Goal: Book appointment/travel/reservation

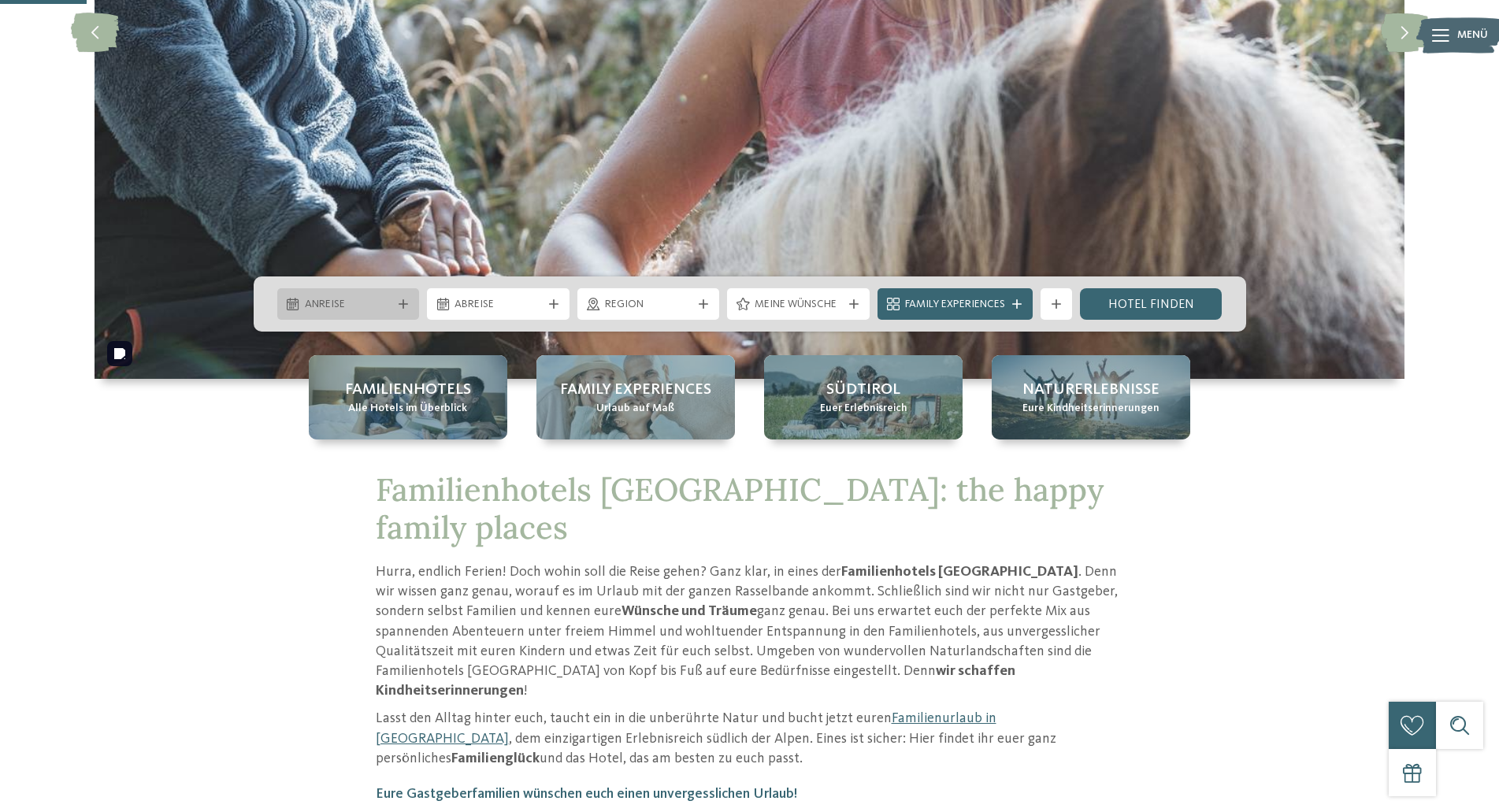
click at [391, 300] on div "Anreise" at bounding box center [349, 304] width 95 height 17
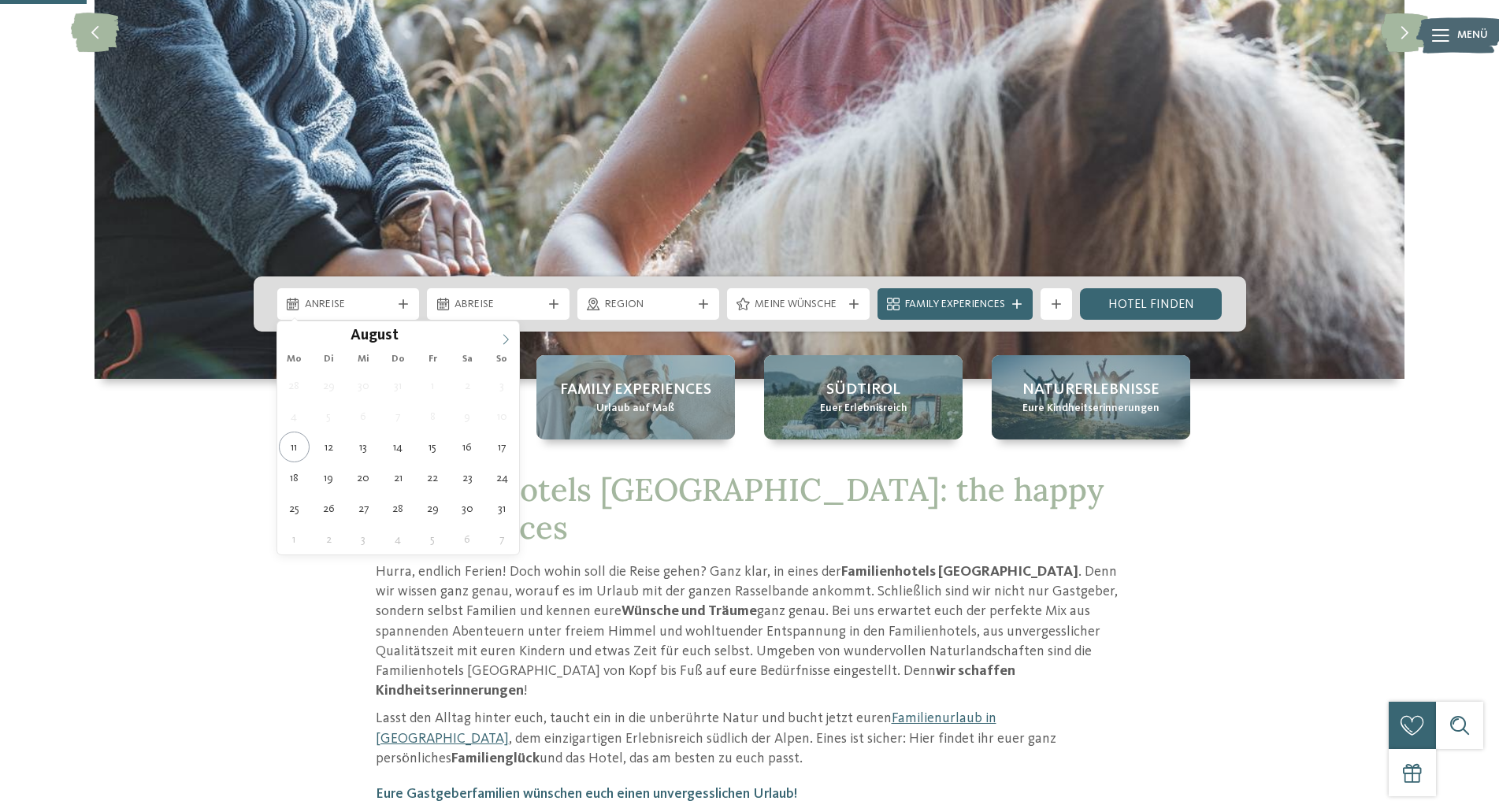
click at [507, 340] on icon at bounding box center [505, 340] width 11 height 11
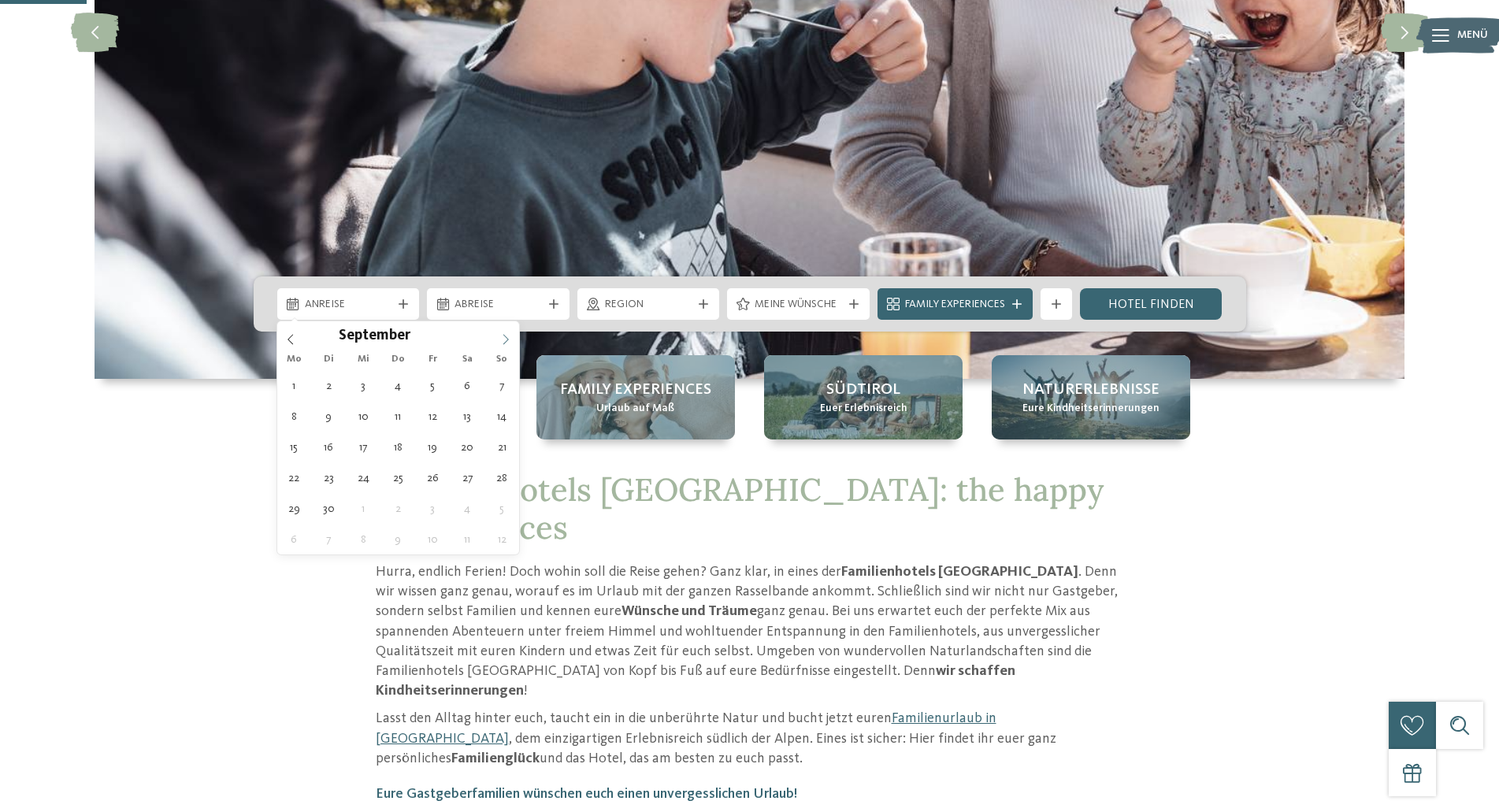
click at [507, 340] on icon at bounding box center [505, 340] width 11 height 11
click at [296, 342] on icon at bounding box center [290, 340] width 11 height 11
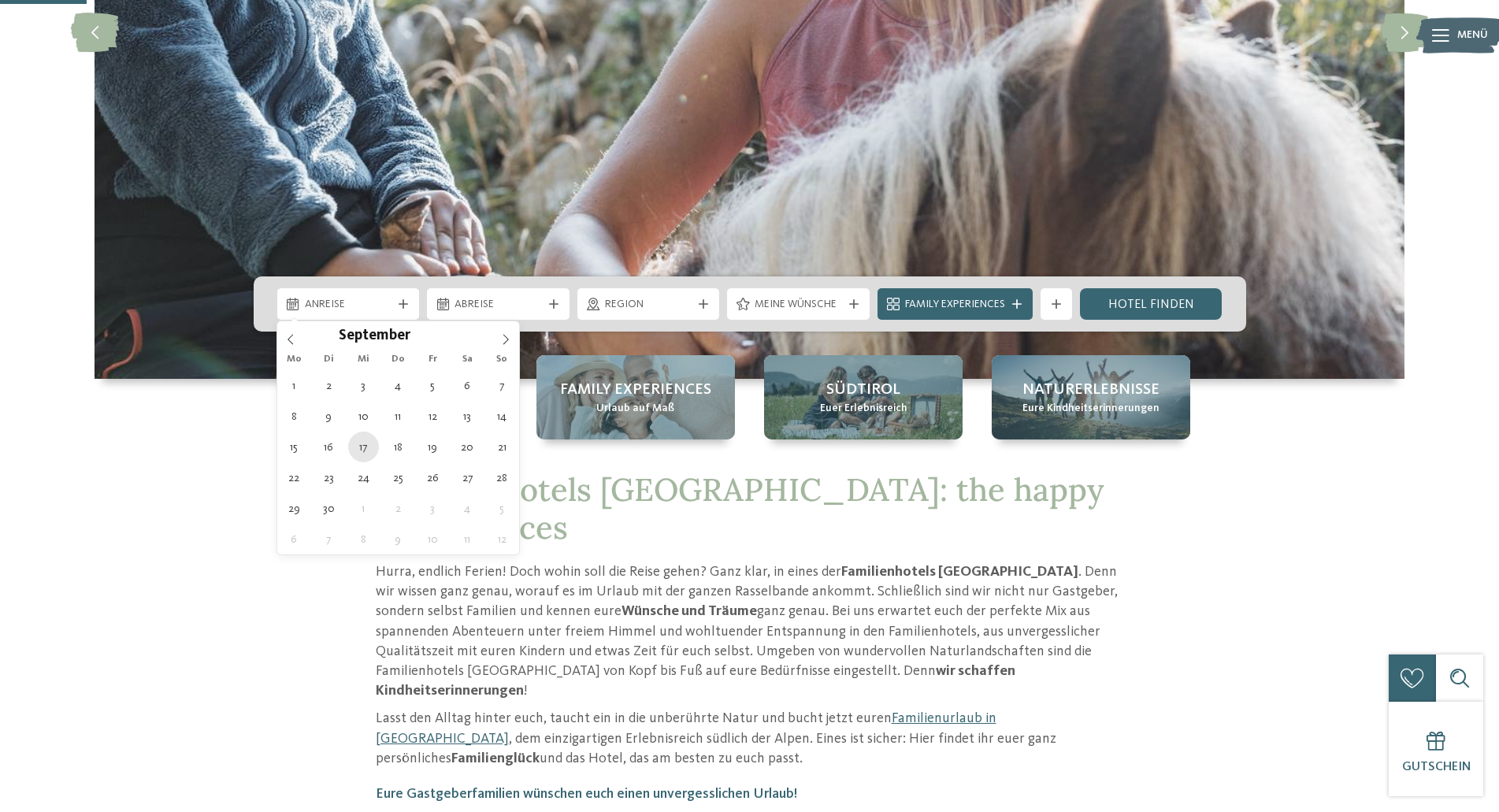
type div "[DATE]"
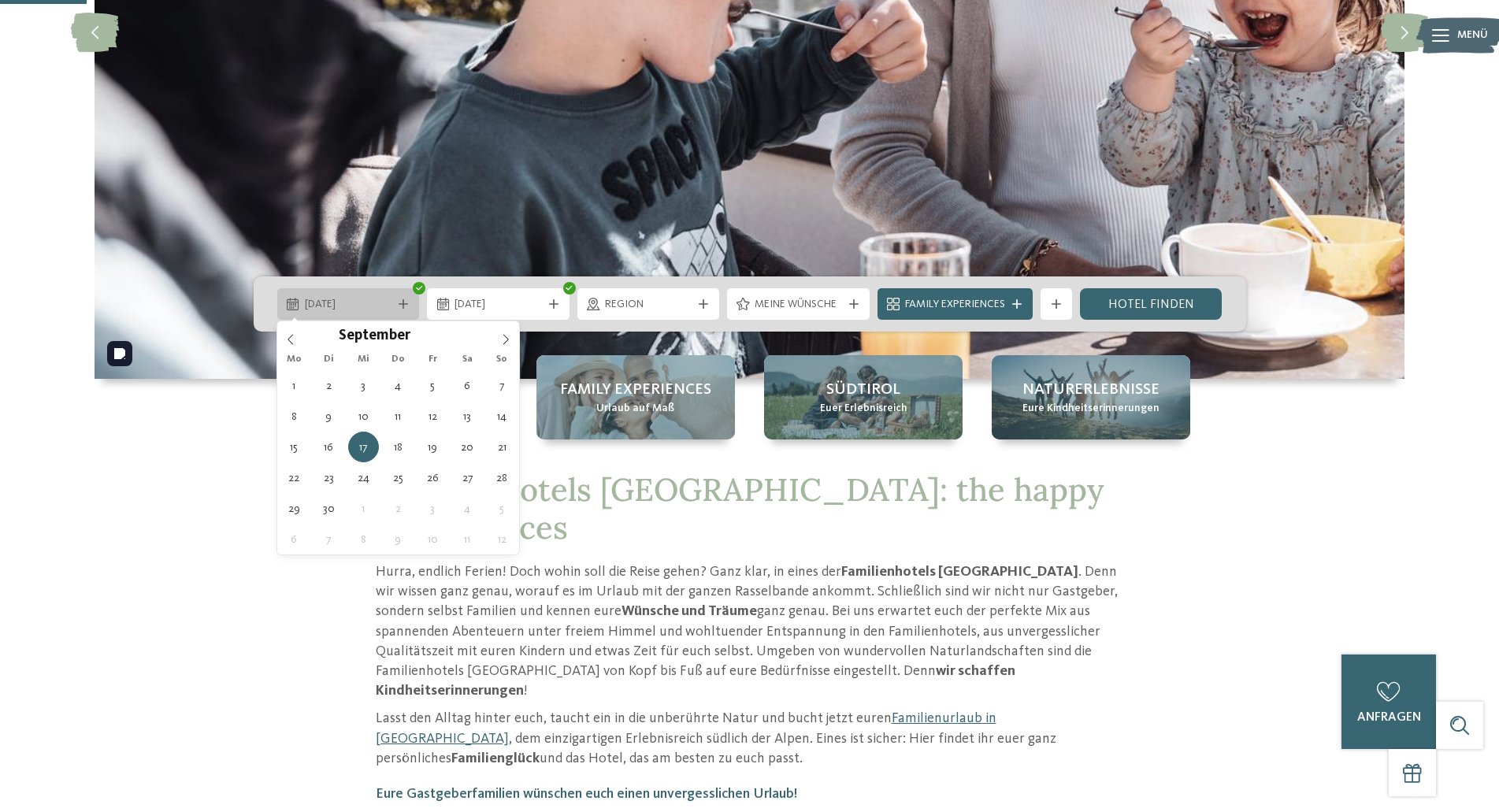
click at [364, 312] on span "[DATE]" at bounding box center [348, 305] width 87 height 16
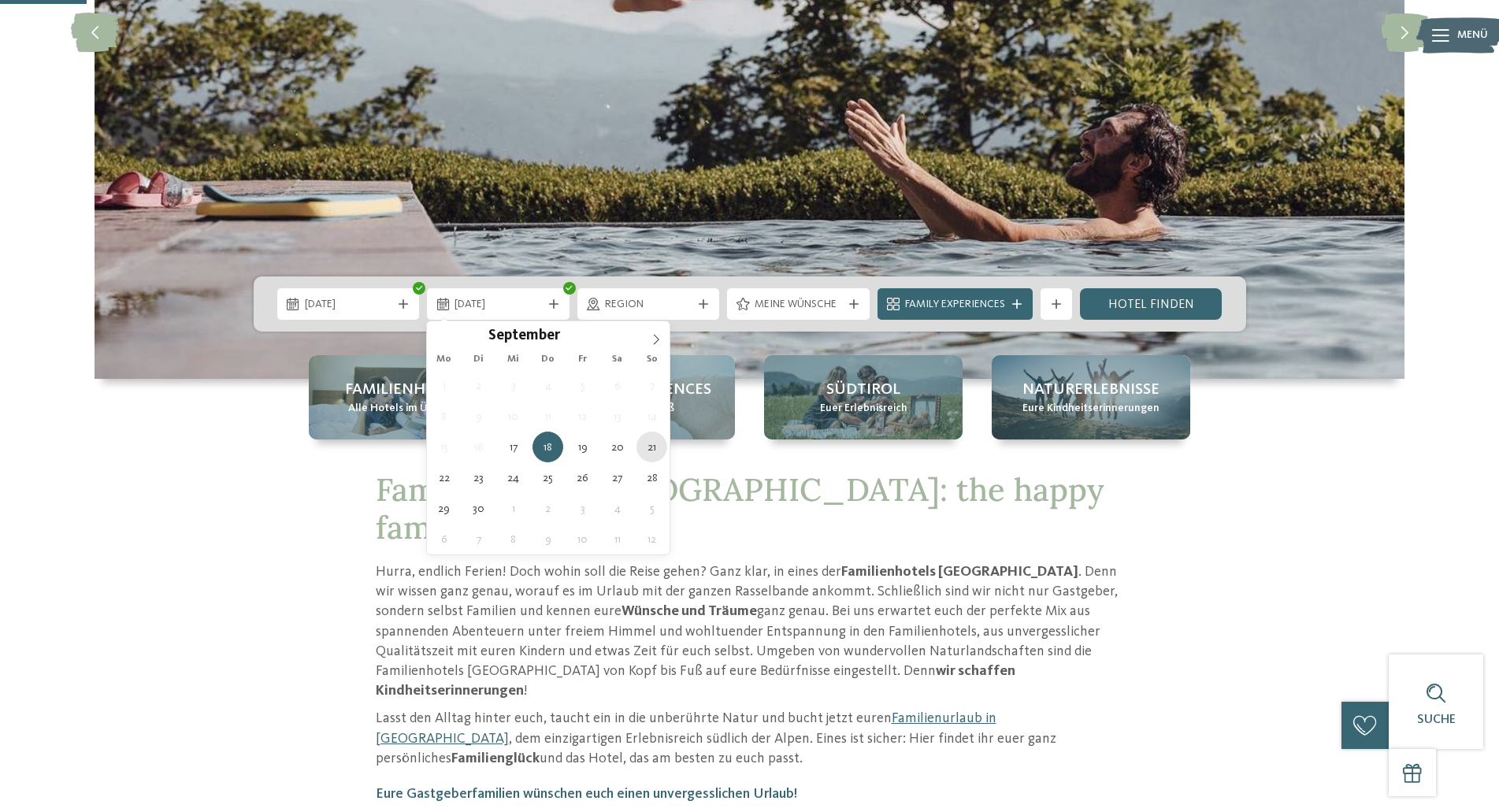
type div "[DATE]"
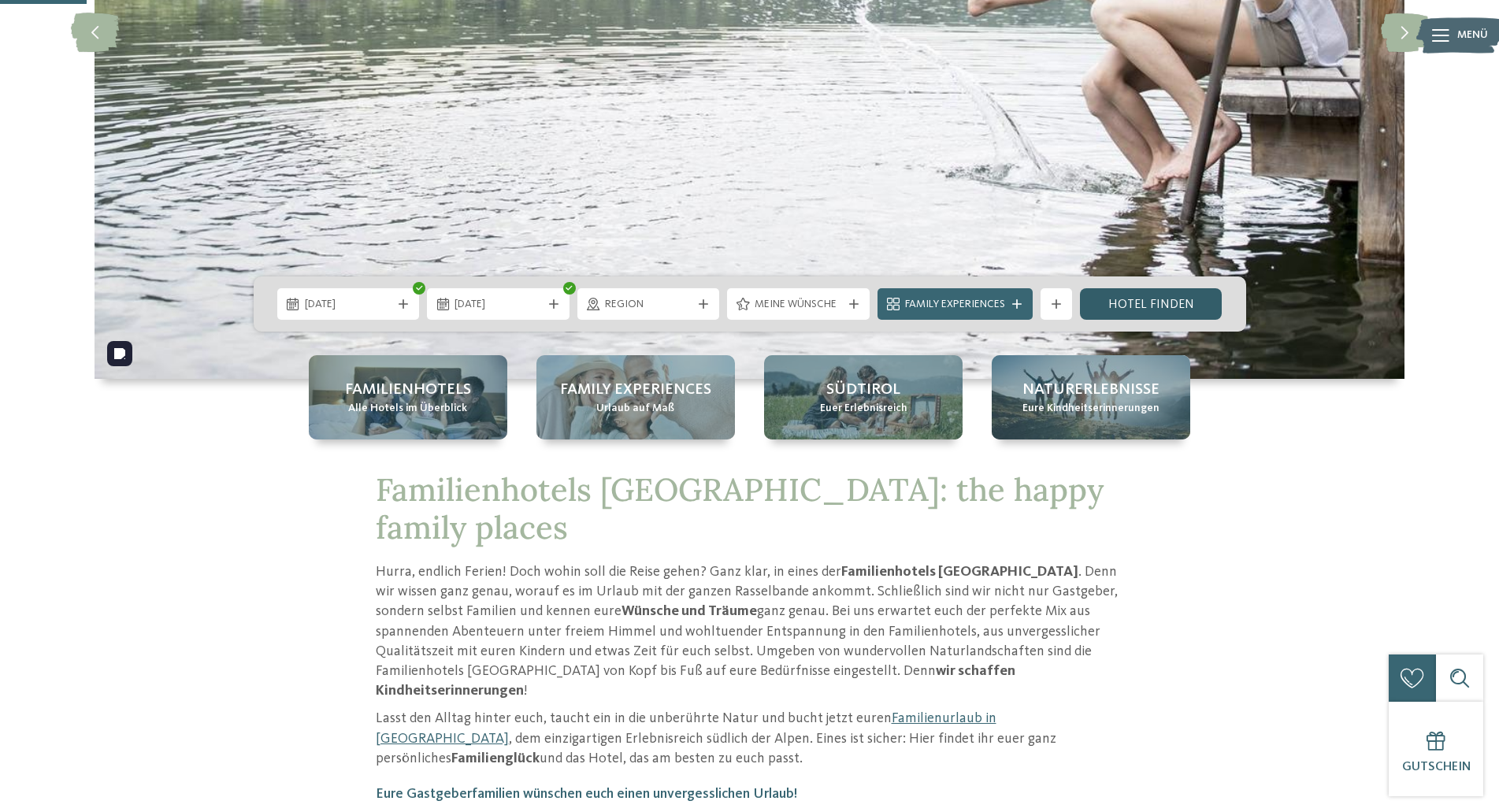
click at [1144, 307] on link "Hotel finden" at bounding box center [1151, 304] width 143 height 31
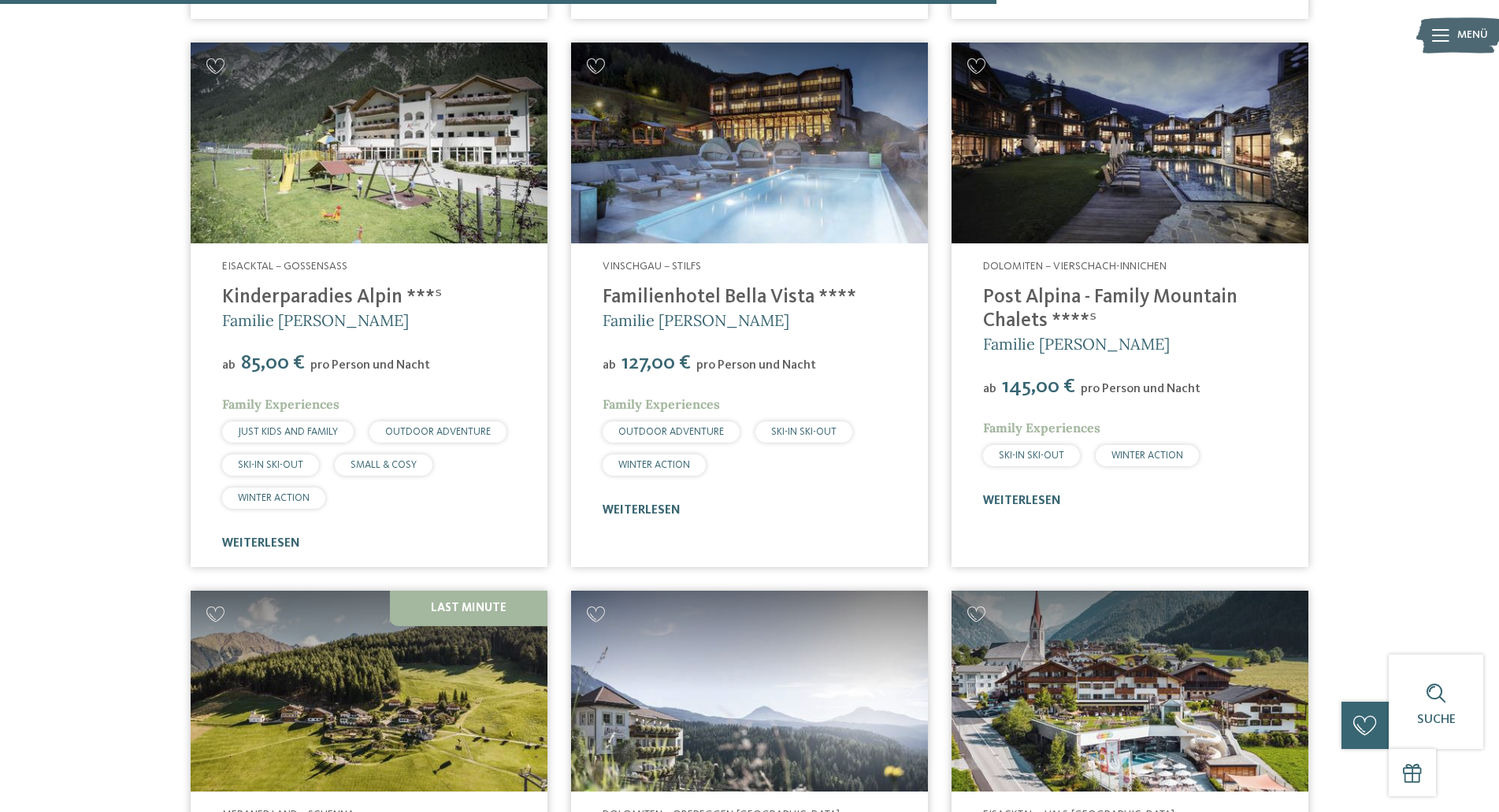
scroll to position [3431, 0]
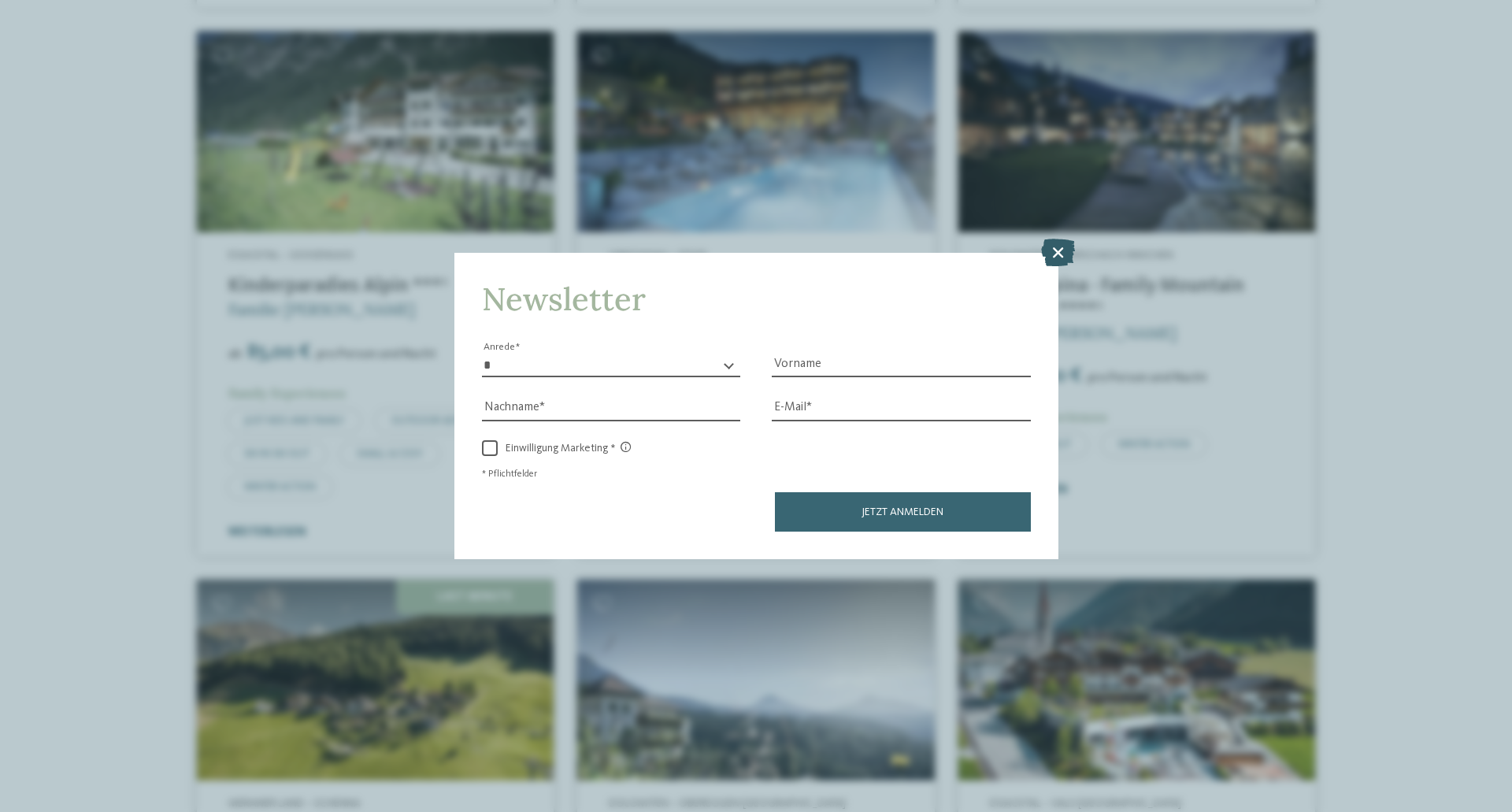
click at [1051, 255] on icon at bounding box center [1058, 252] width 34 height 28
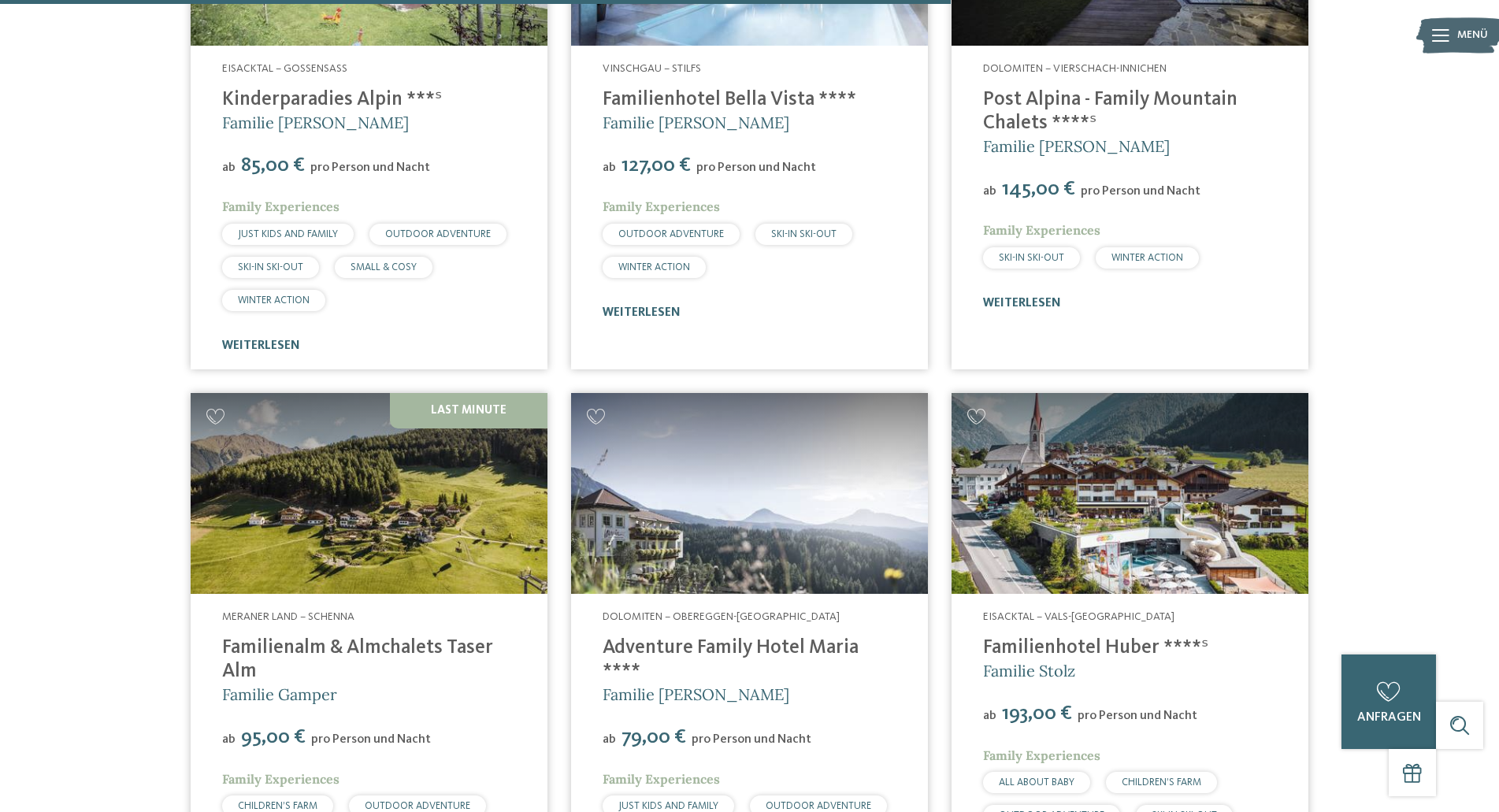
scroll to position [3274, 0]
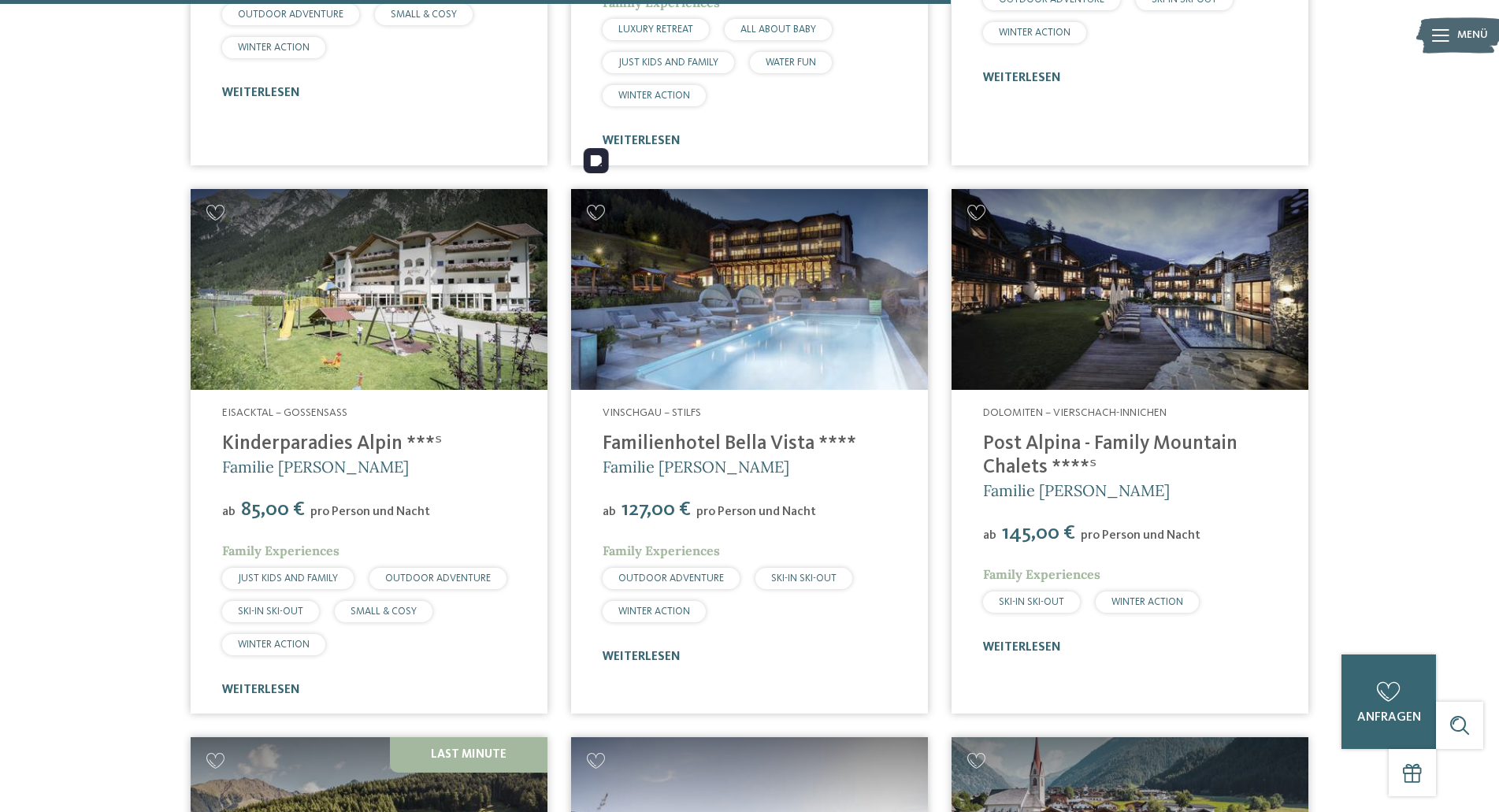
click at [834, 301] on img at bounding box center [749, 289] width 357 height 201
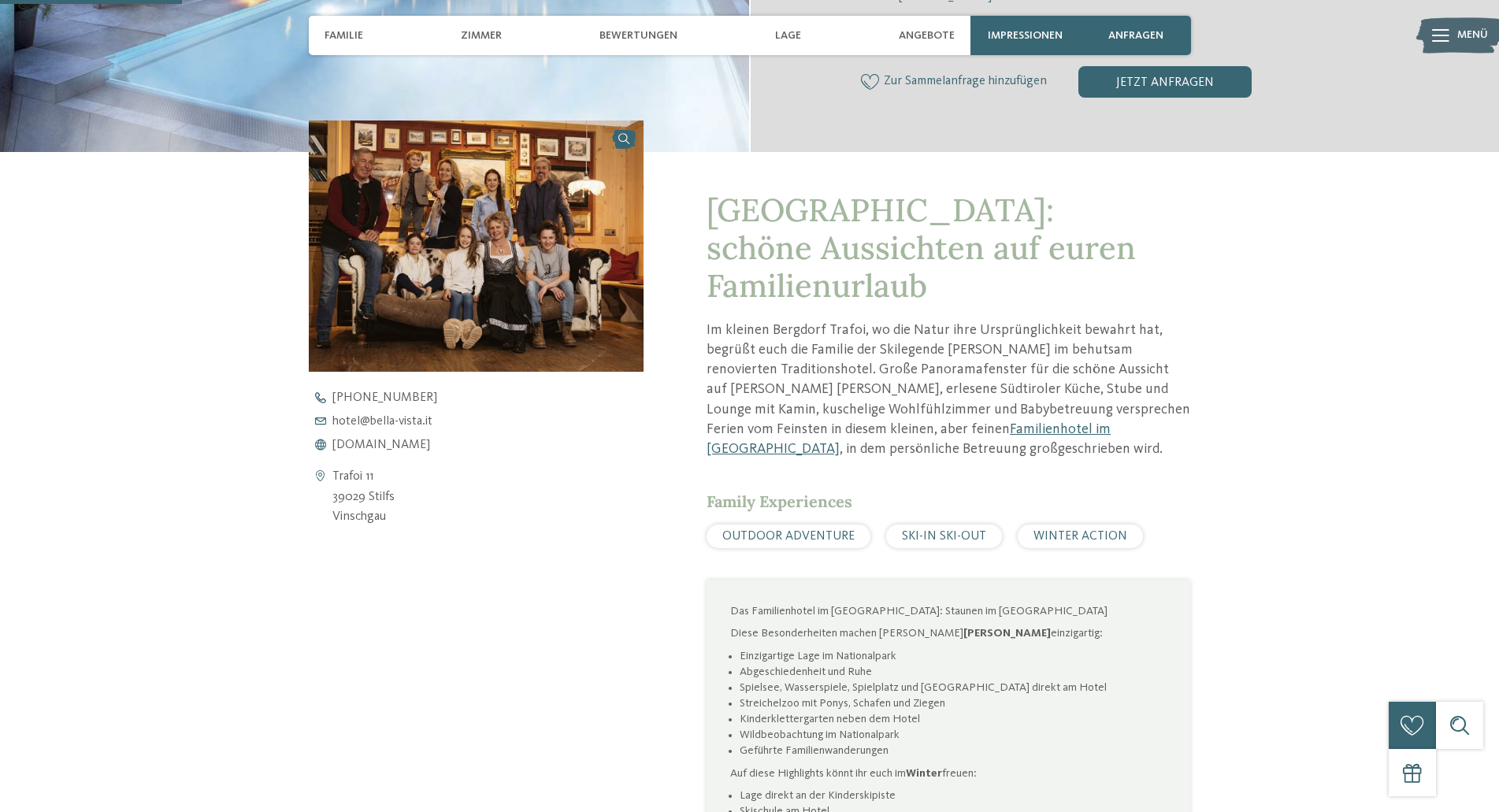
scroll to position [473, 0]
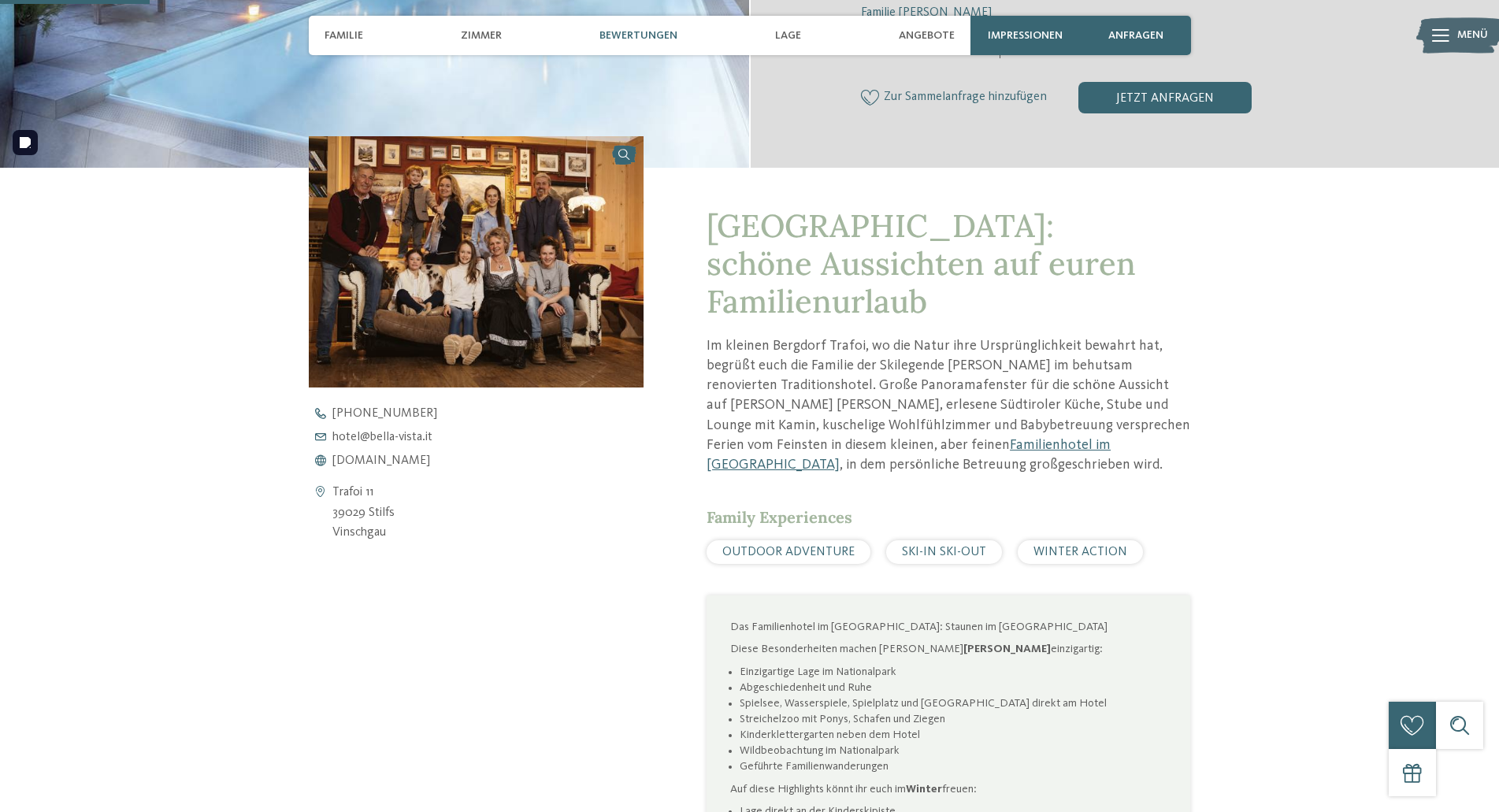
click at [620, 35] on span "Bewertungen" at bounding box center [638, 35] width 78 height 13
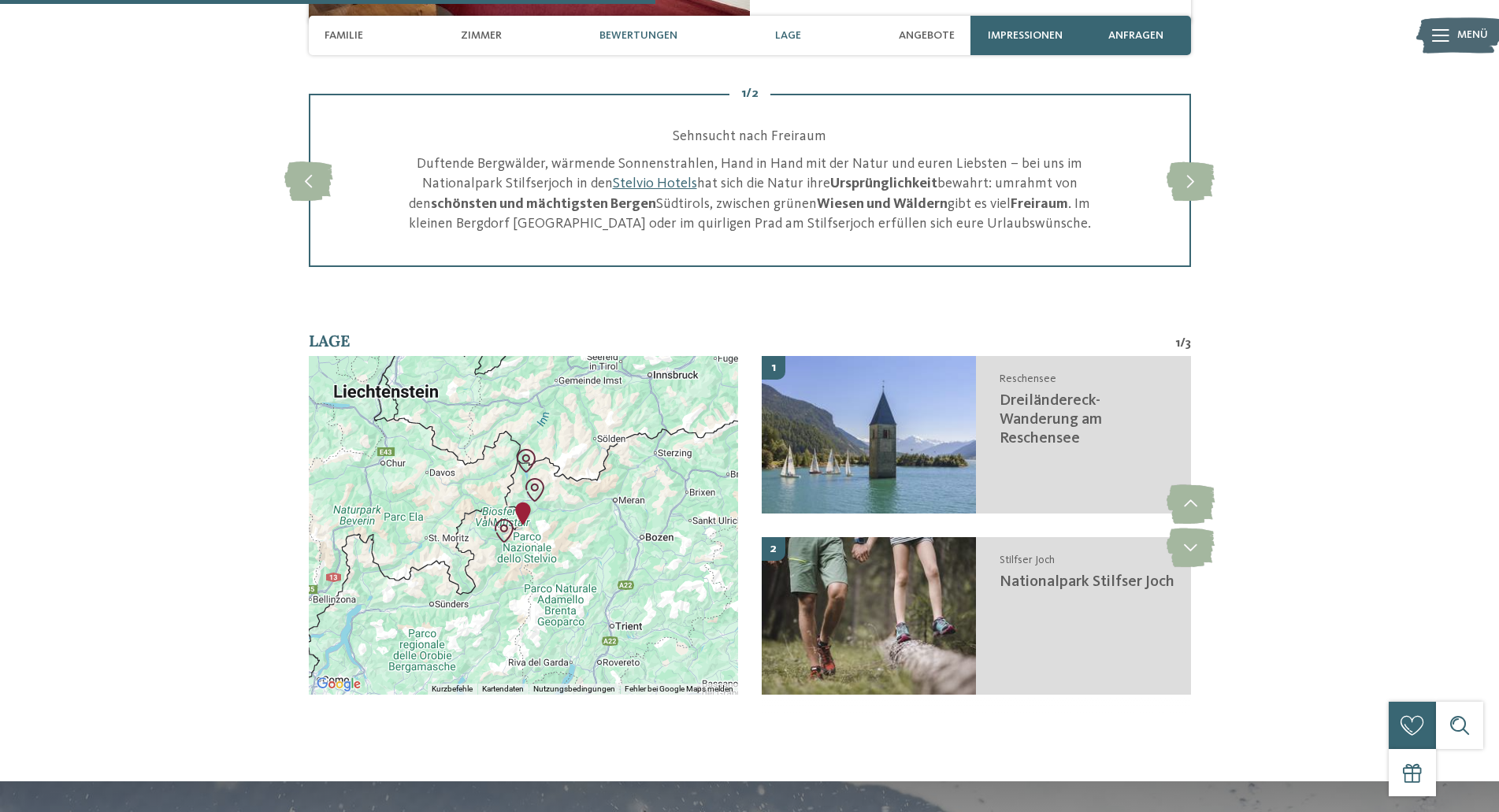
scroll to position [2093, 0]
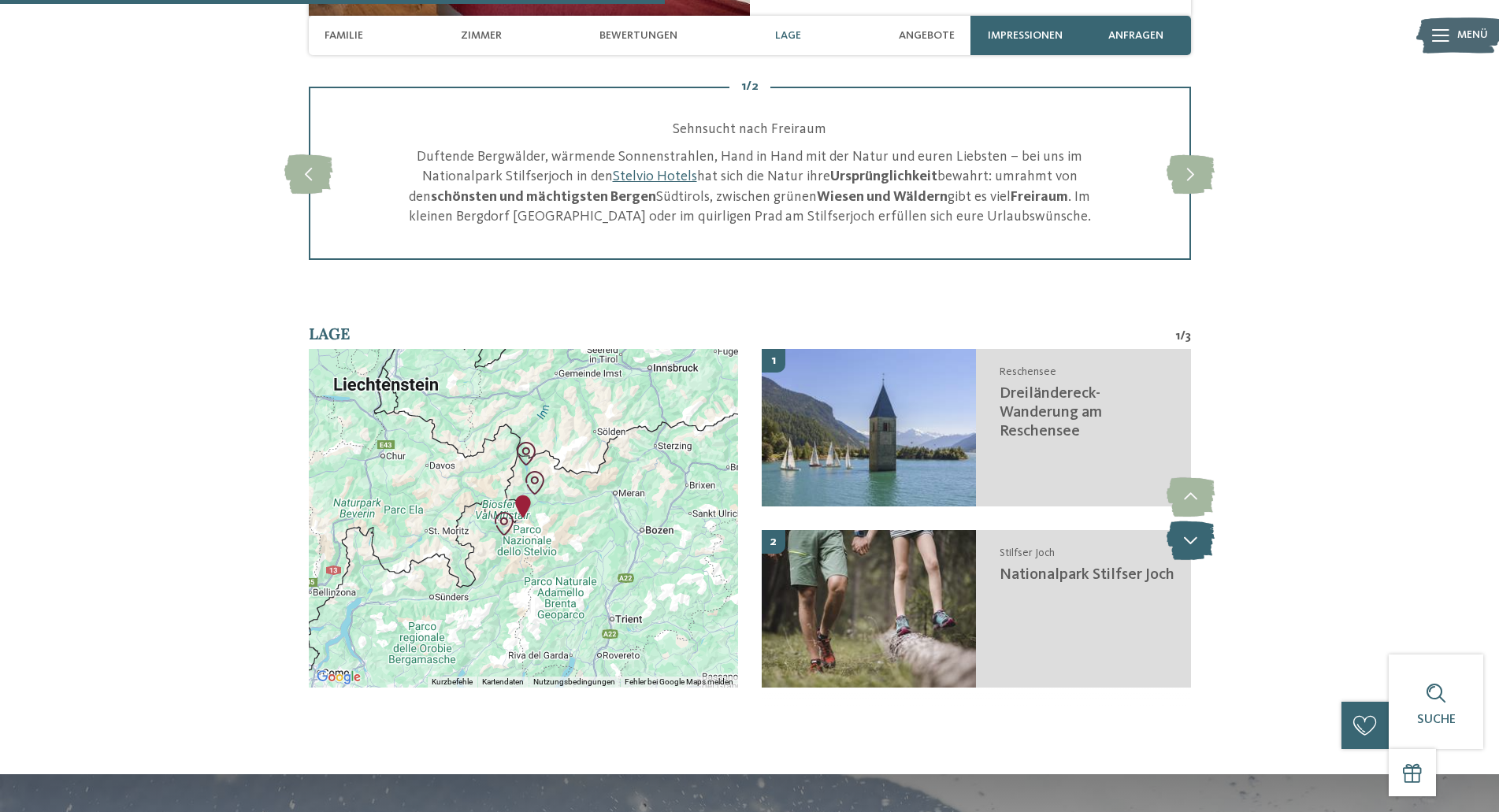
click at [1193, 545] on icon at bounding box center [1191, 540] width 48 height 40
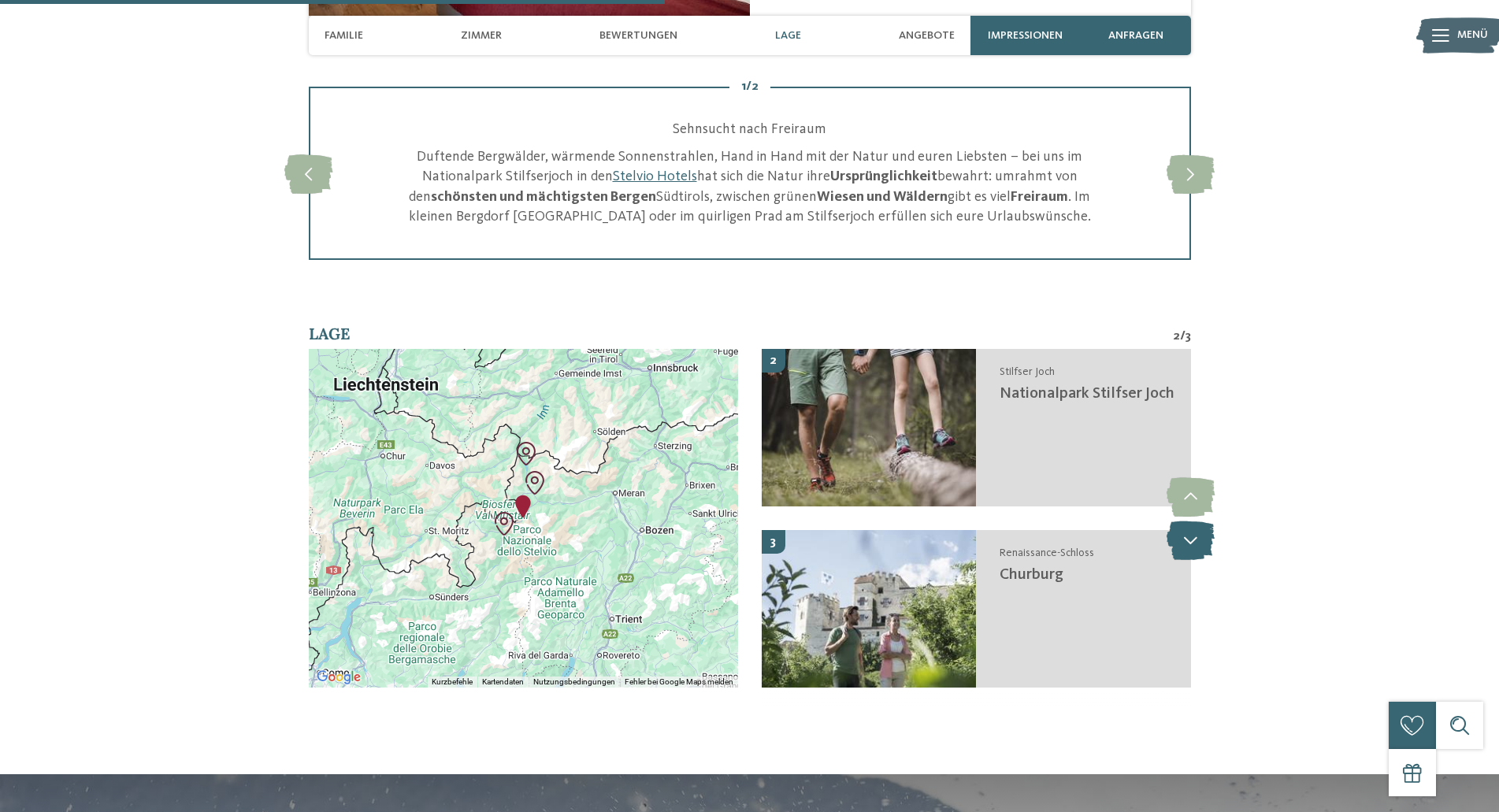
click at [1193, 542] on icon at bounding box center [1191, 540] width 48 height 40
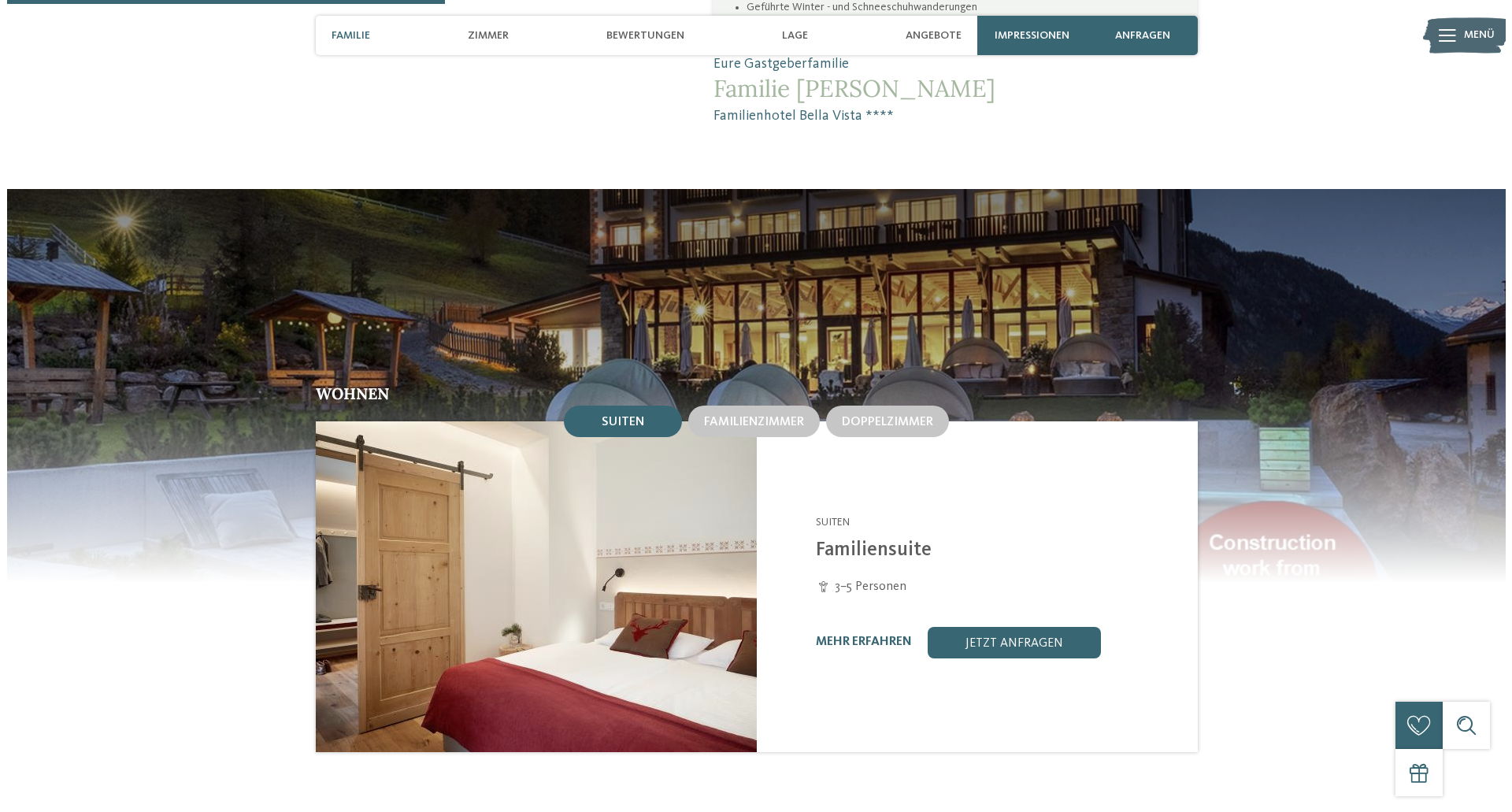
scroll to position [1385, 0]
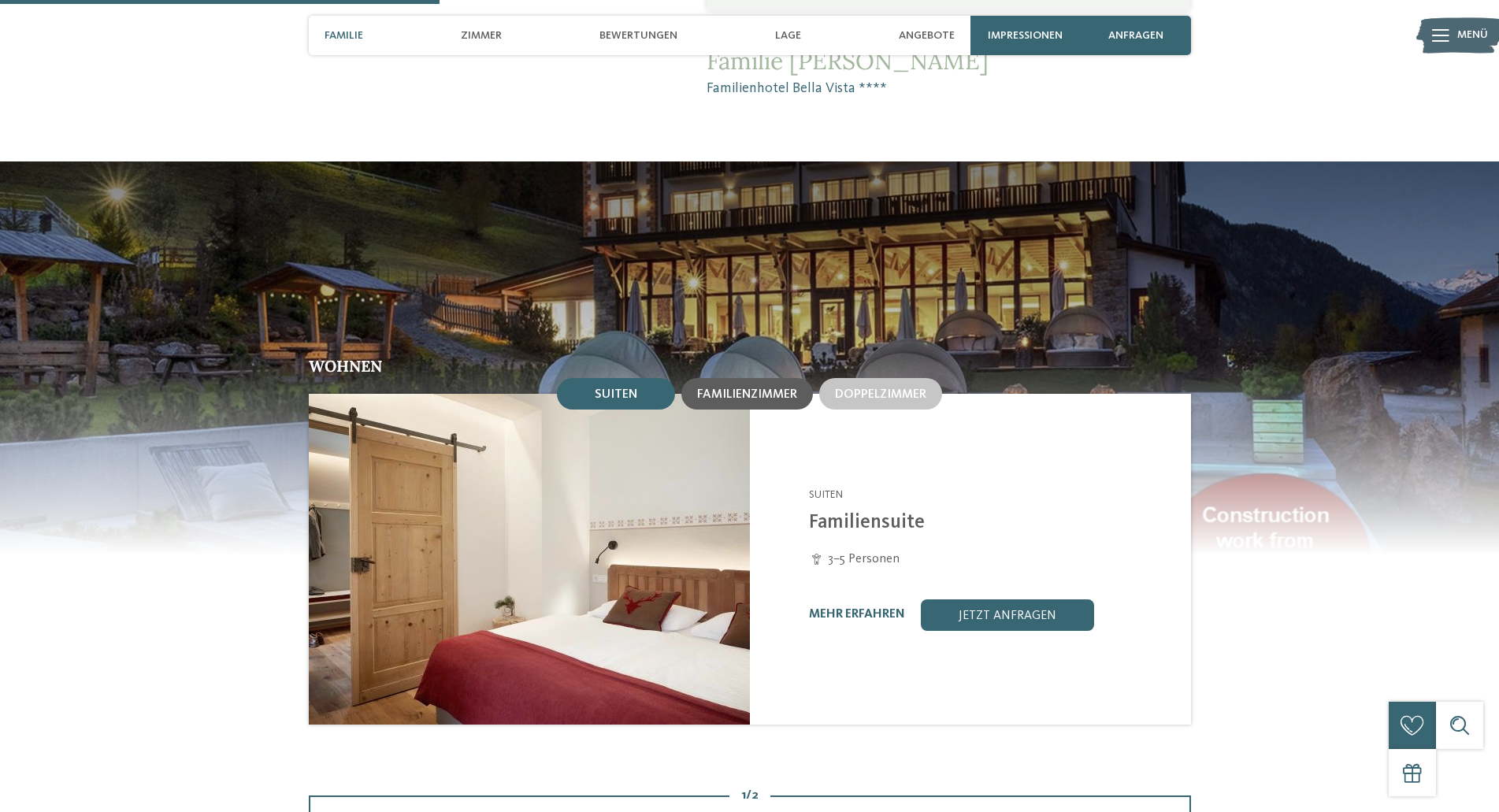
click at [778, 404] on div "Familienzimmer" at bounding box center [747, 394] width 131 height 31
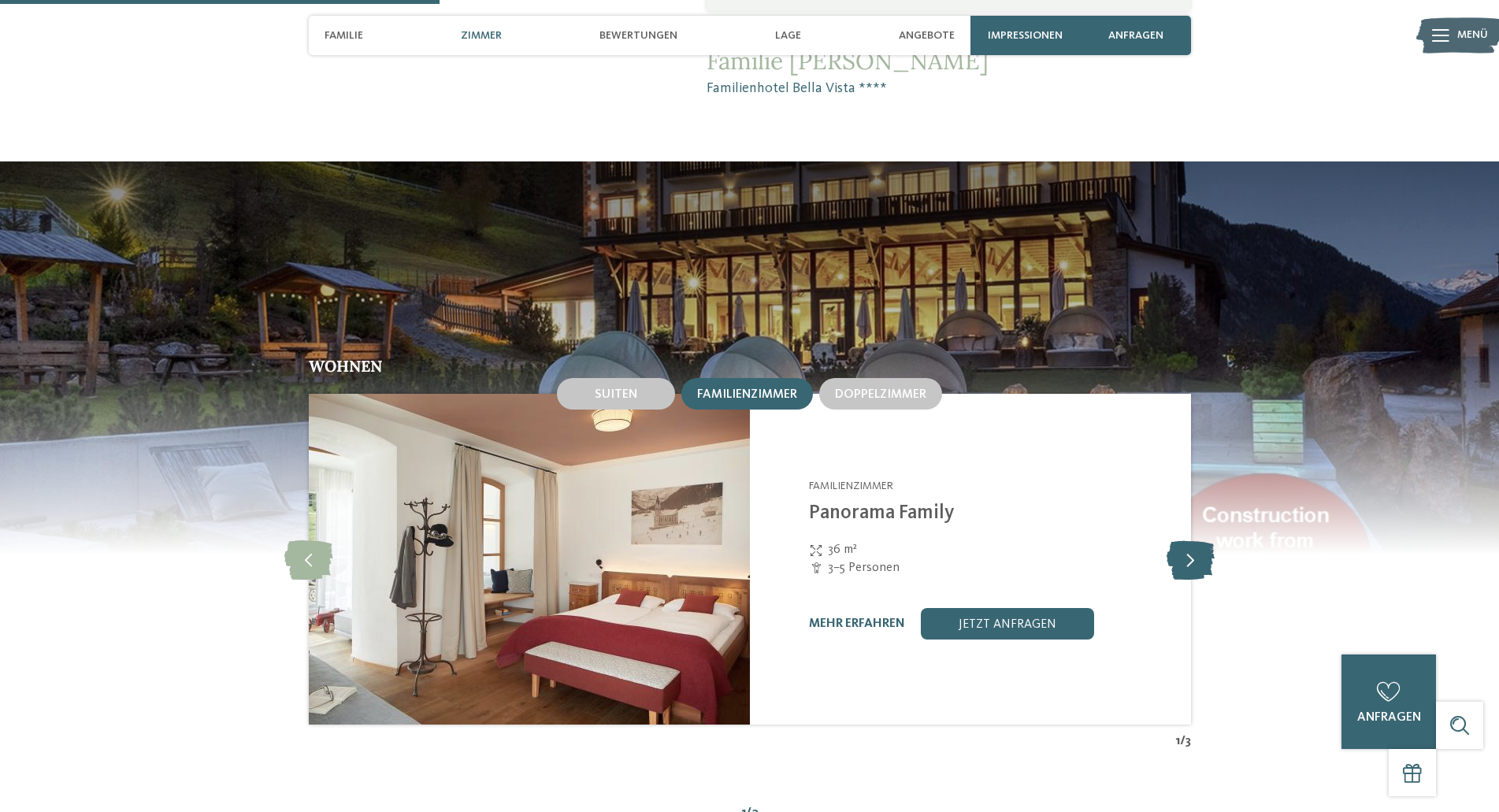
click at [1181, 558] on icon at bounding box center [1191, 559] width 48 height 40
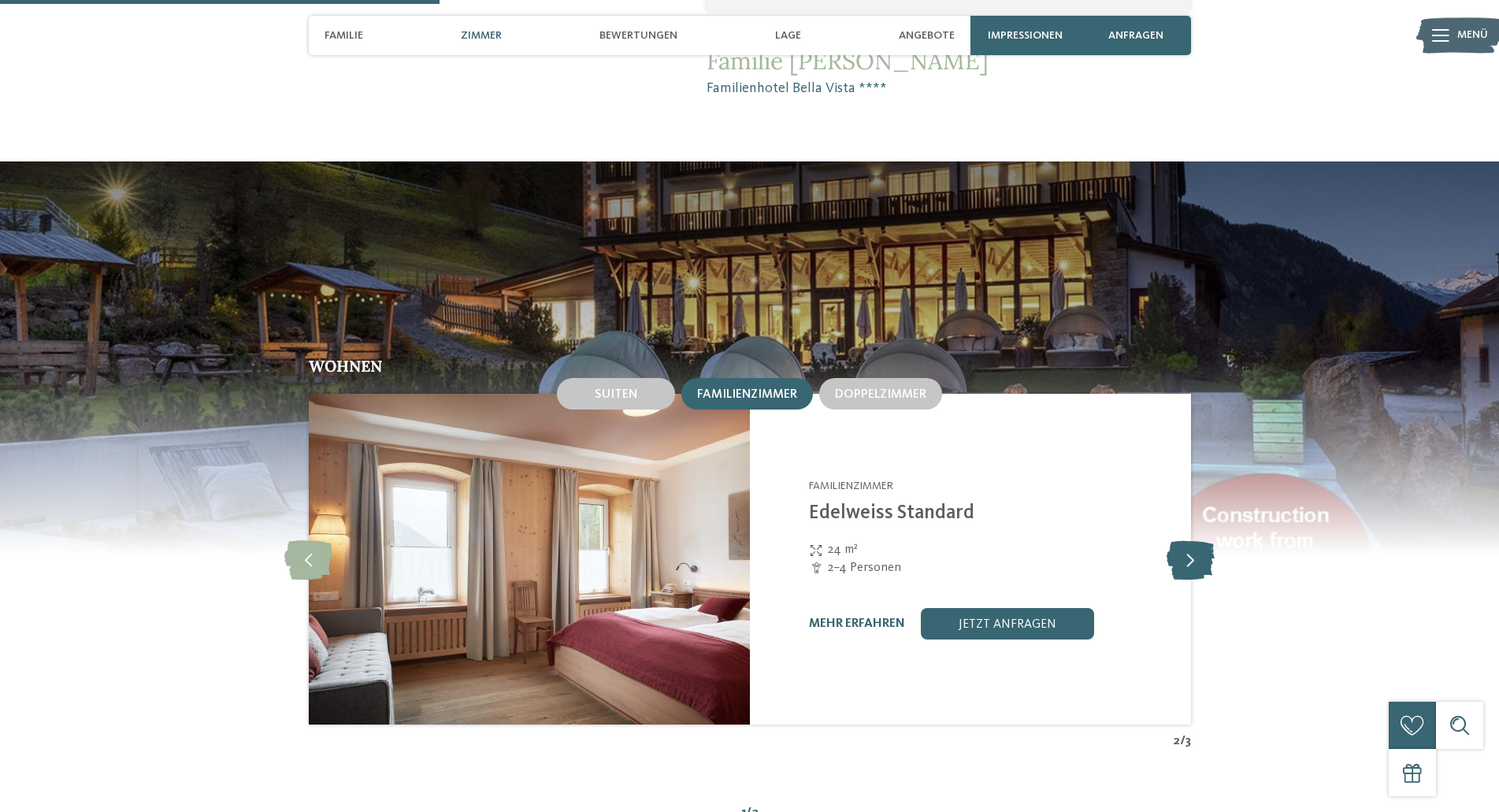
click at [1182, 556] on icon at bounding box center [1191, 559] width 48 height 40
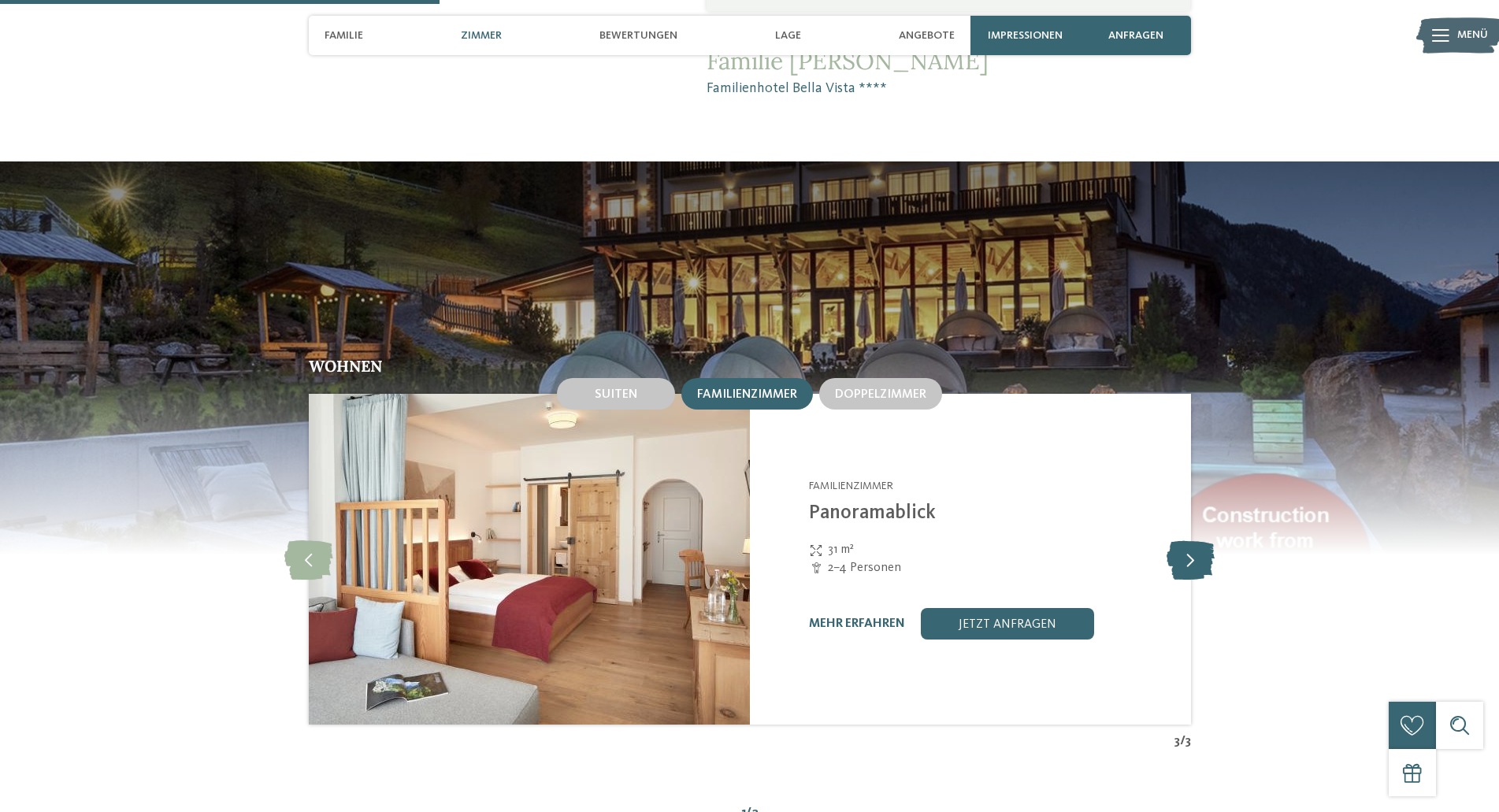
click at [1182, 556] on icon at bounding box center [1191, 559] width 48 height 40
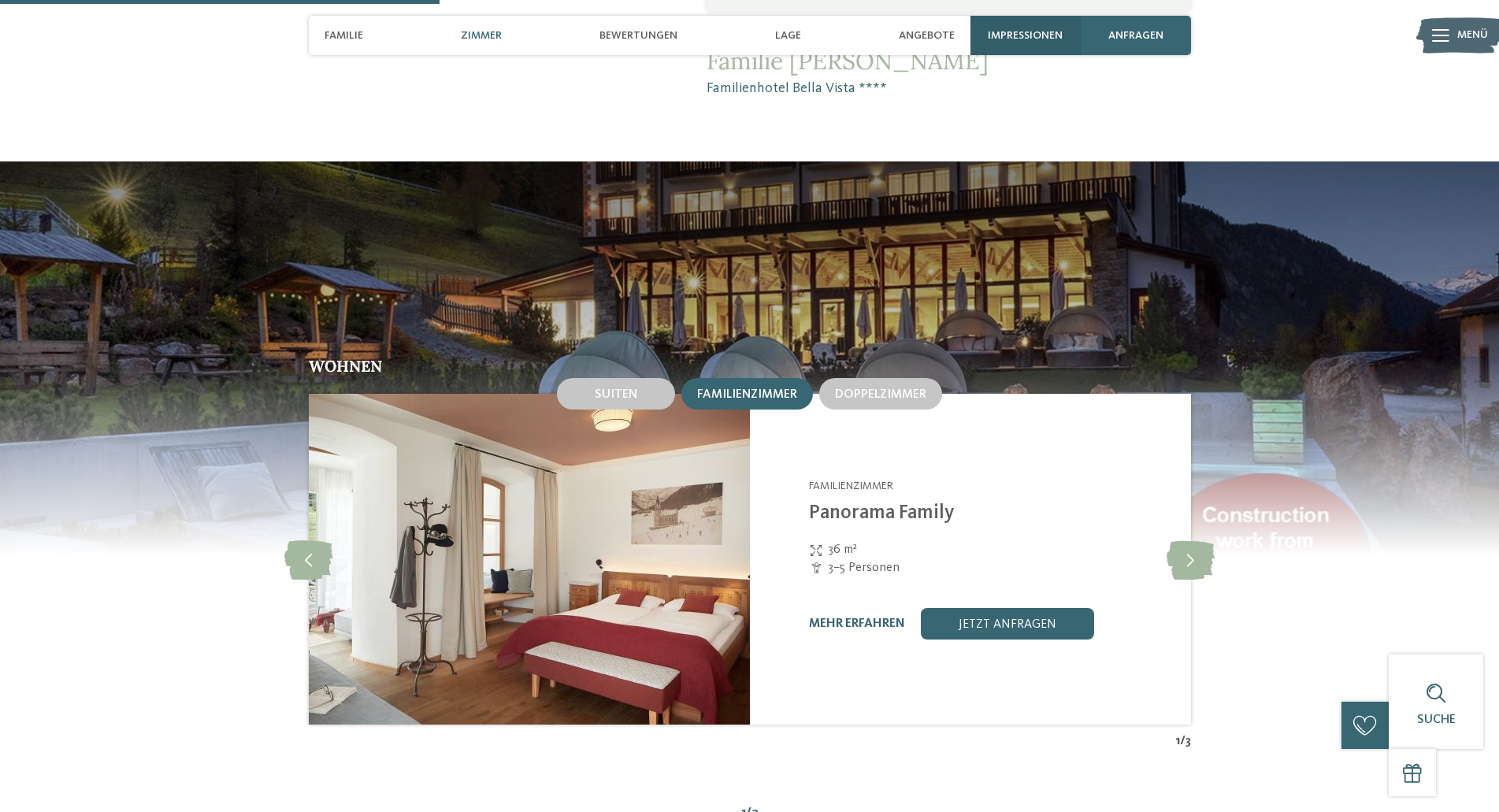
click at [1004, 38] on span "Impressionen" at bounding box center [1025, 35] width 75 height 13
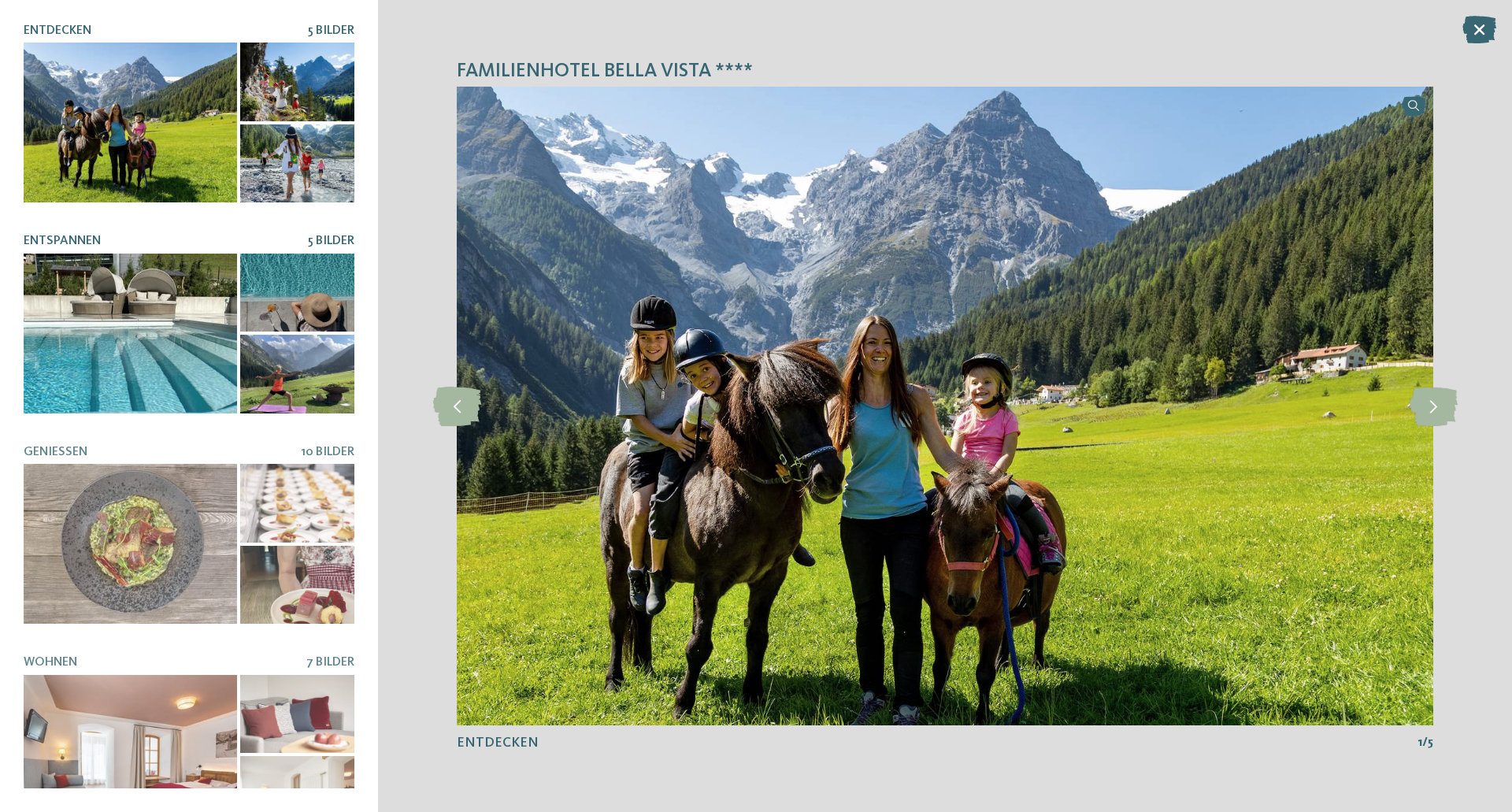
click at [160, 353] on div at bounding box center [129, 334] width 213 height 160
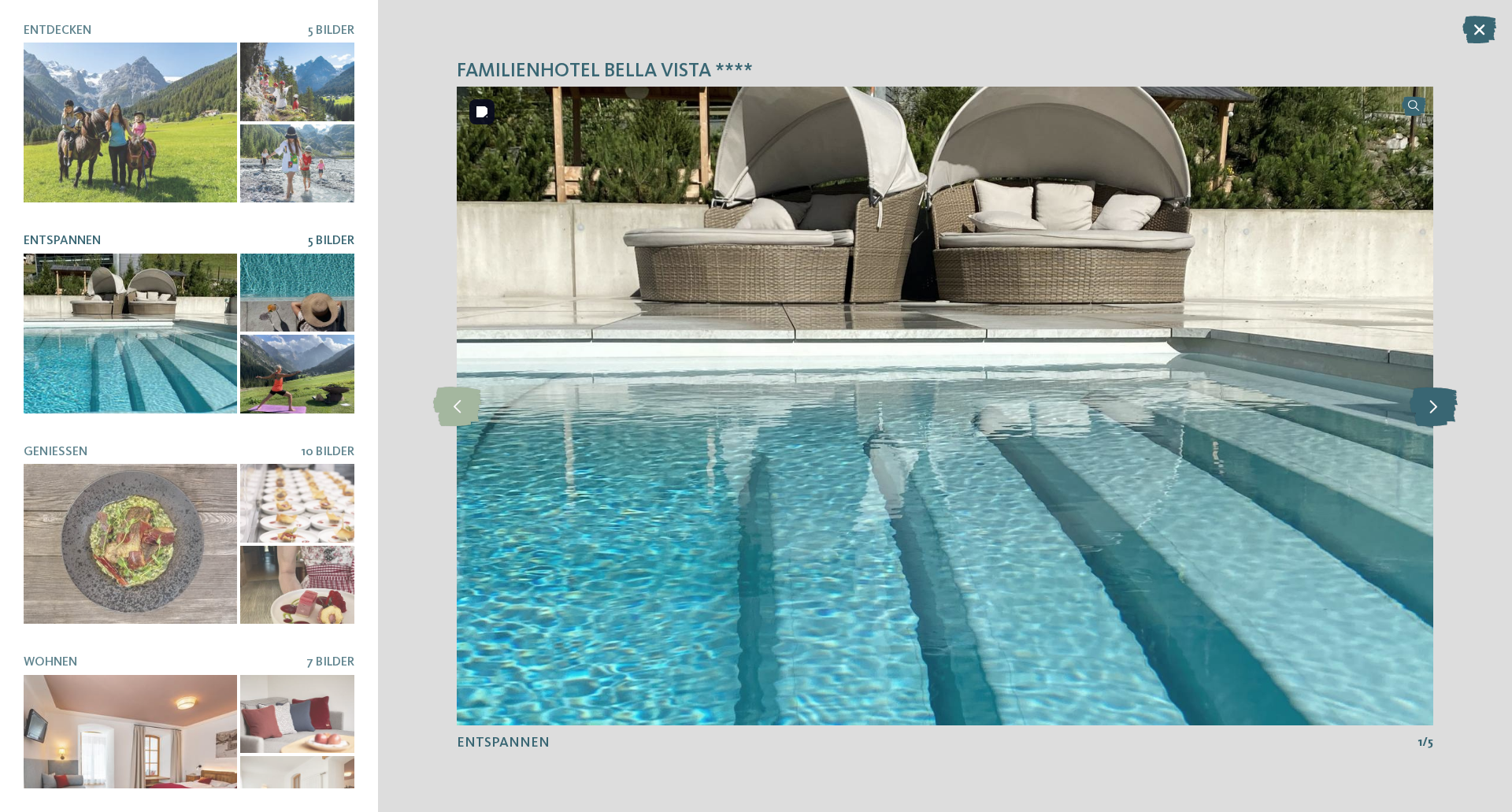
click at [1426, 405] on icon at bounding box center [1433, 406] width 48 height 40
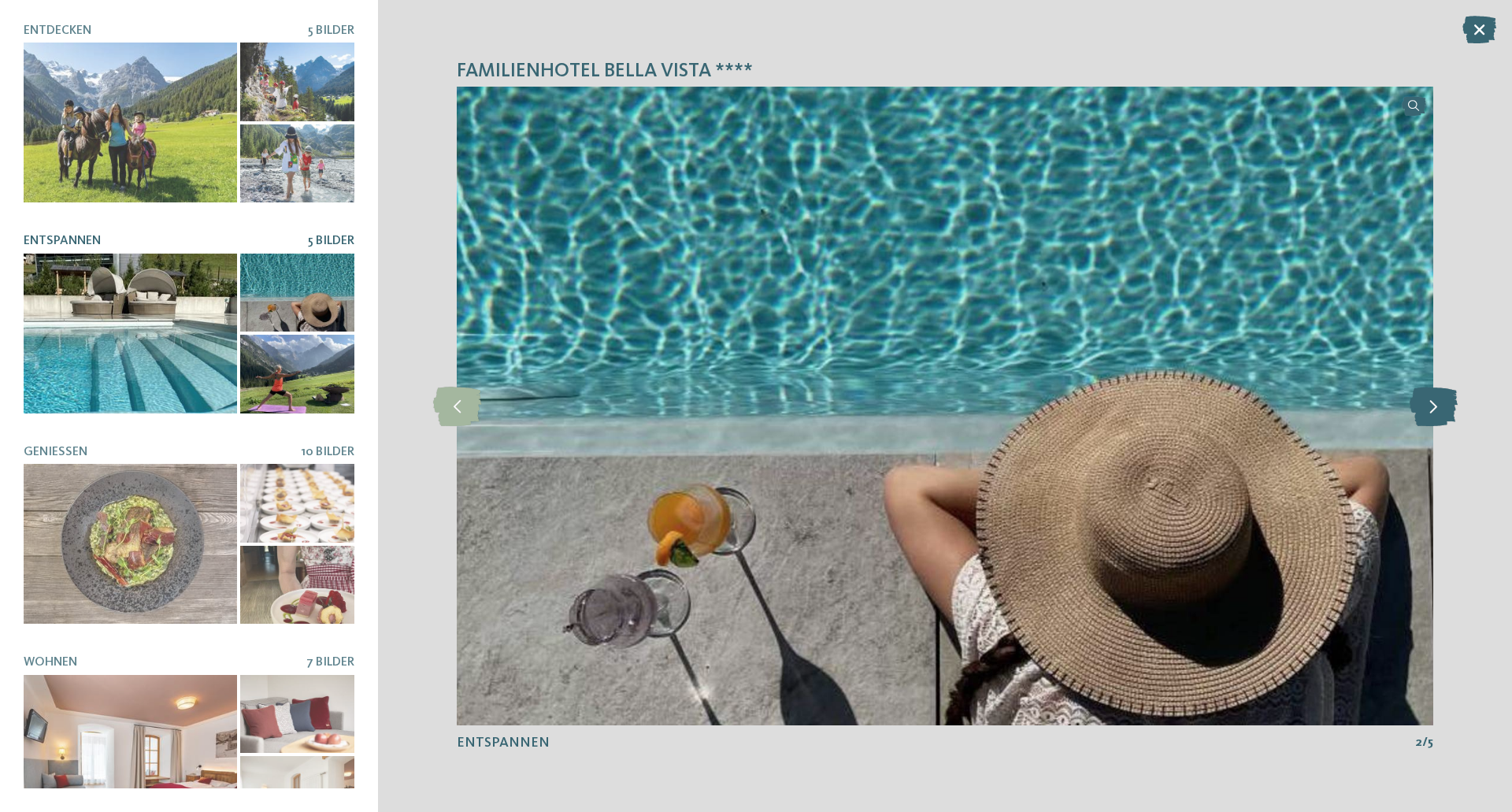
click at [1426, 405] on icon at bounding box center [1433, 406] width 48 height 40
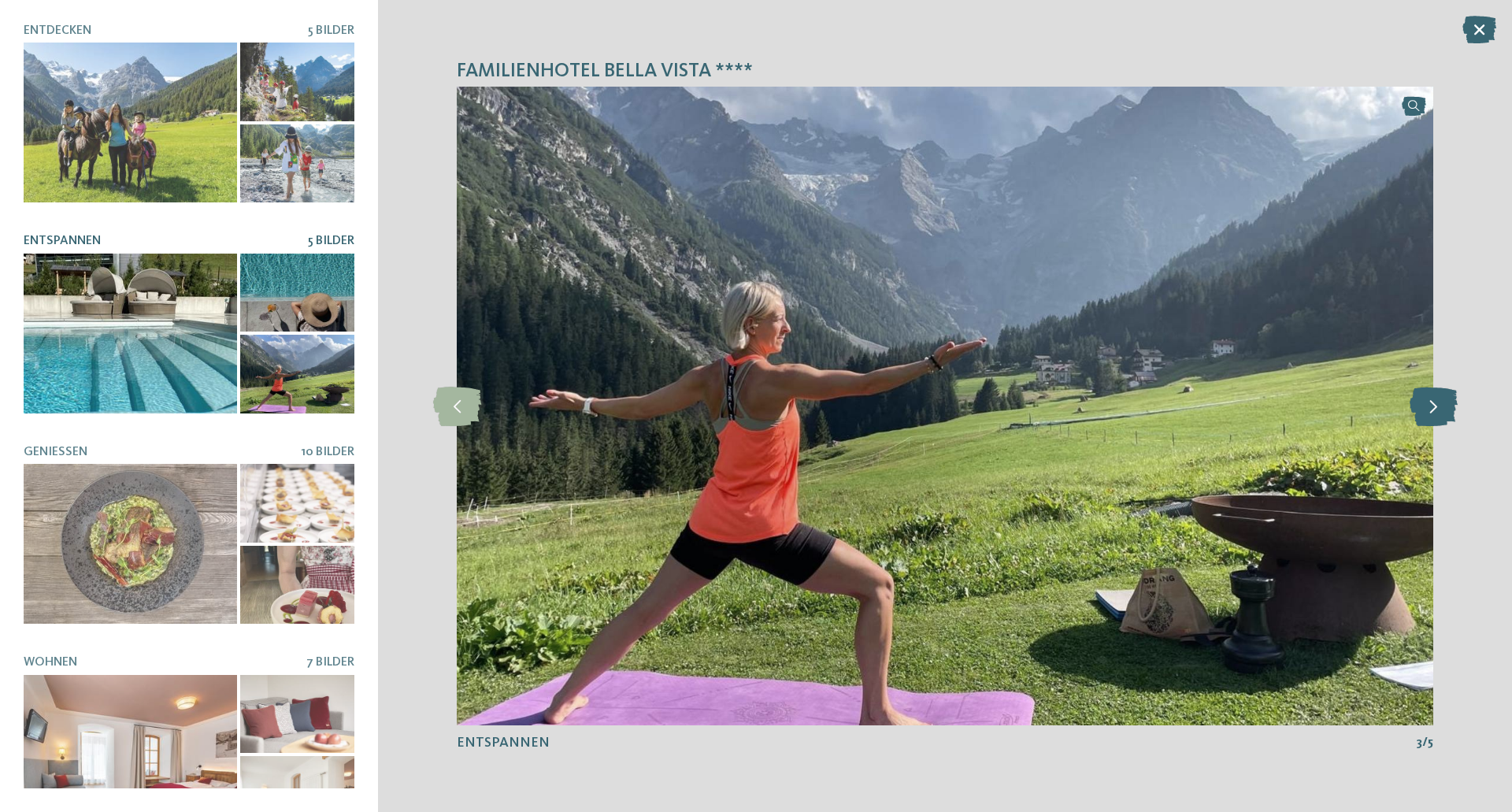
click at [1426, 405] on icon at bounding box center [1433, 406] width 48 height 40
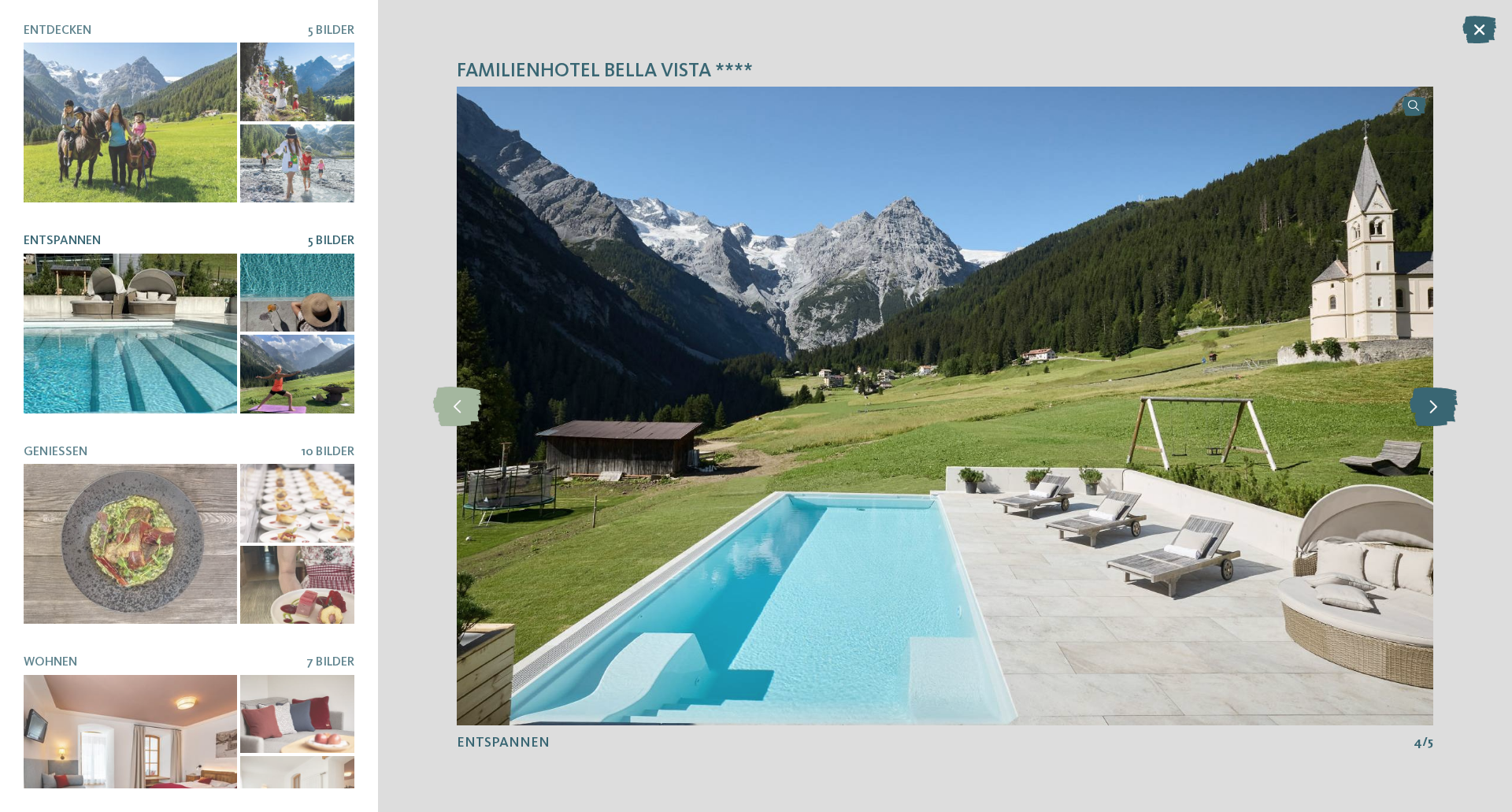
click at [1426, 405] on icon at bounding box center [1433, 406] width 48 height 40
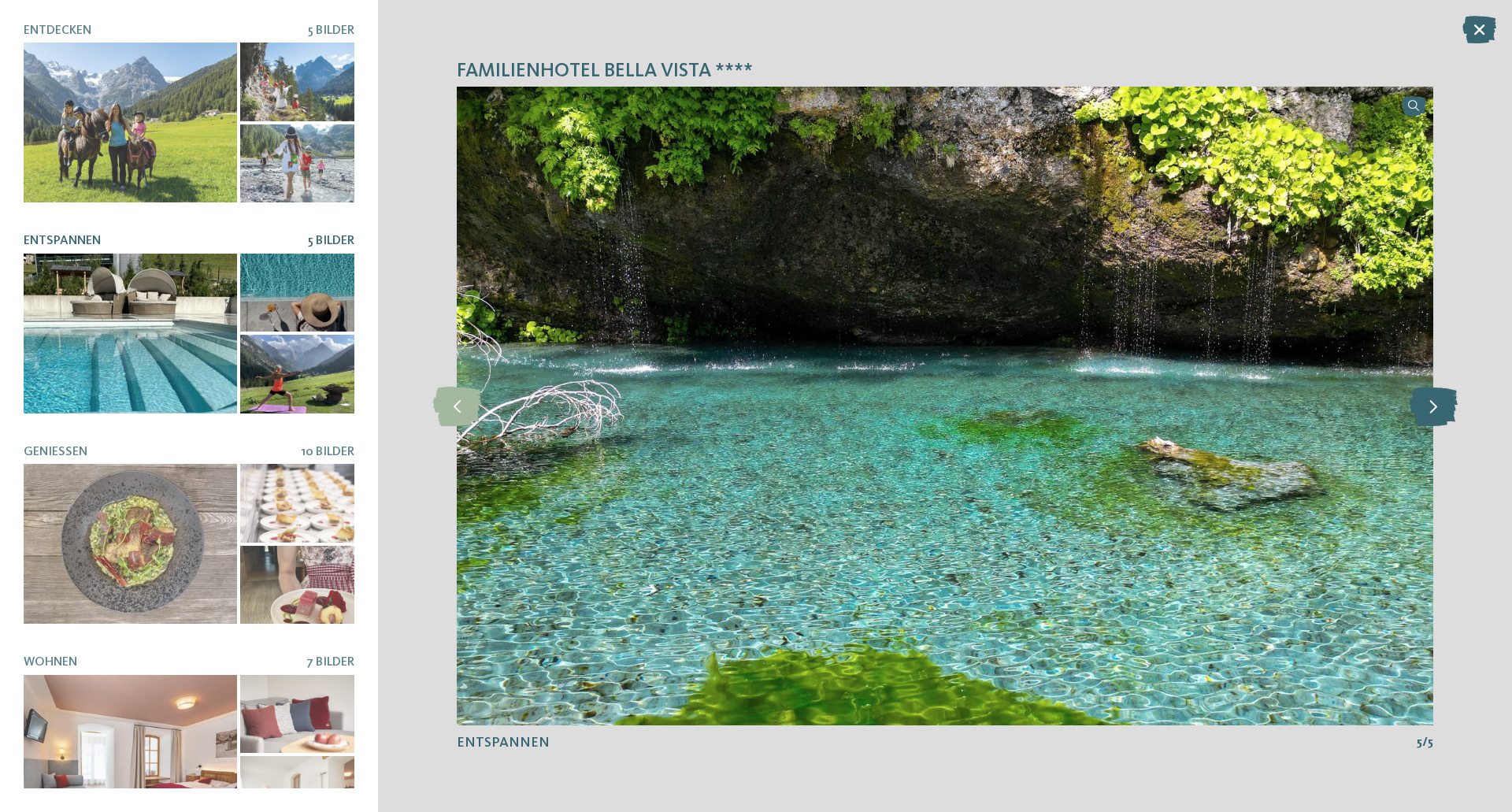
click at [1426, 405] on icon at bounding box center [1433, 406] width 48 height 40
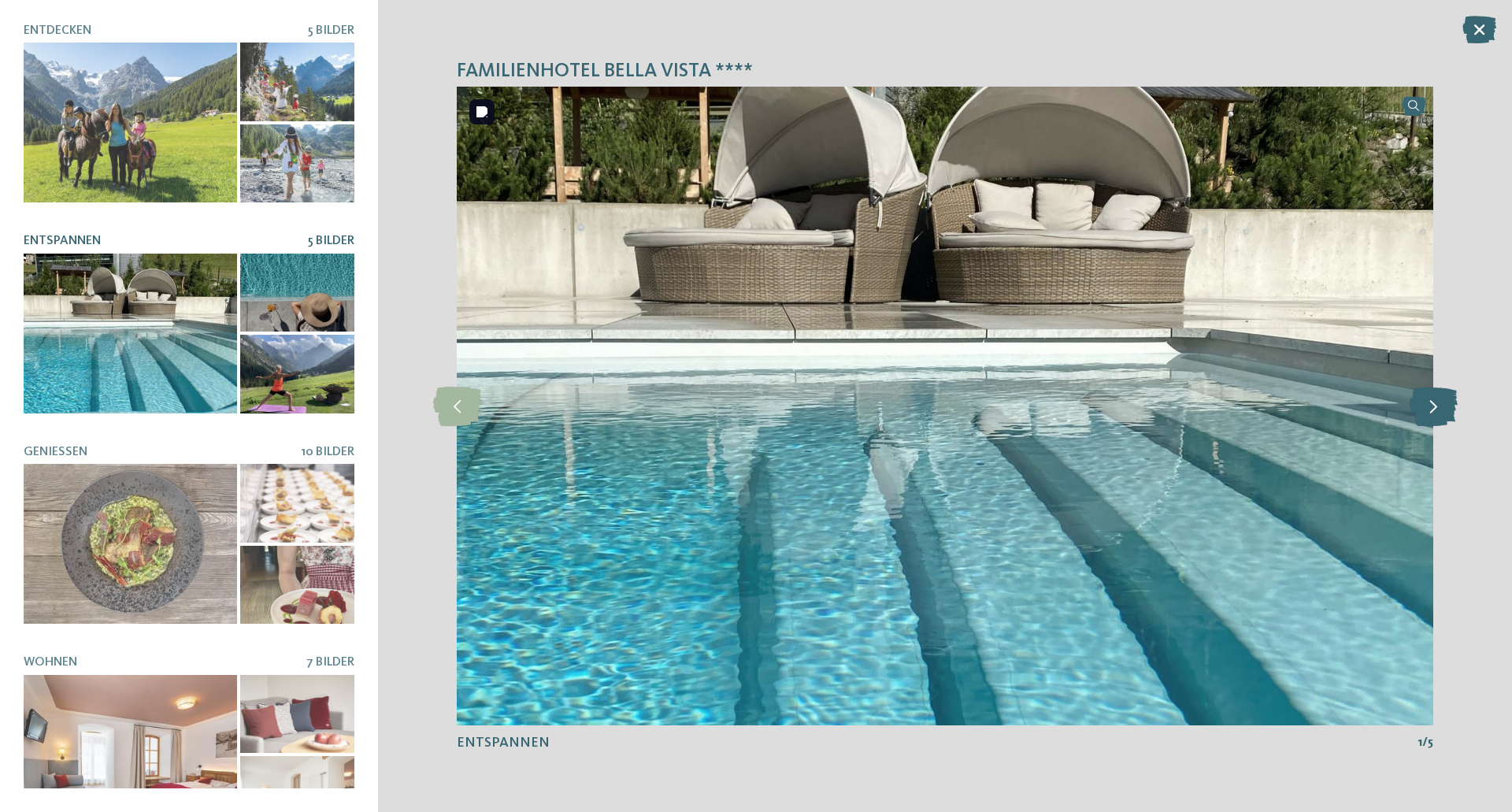
click at [1426, 405] on icon at bounding box center [1433, 406] width 48 height 40
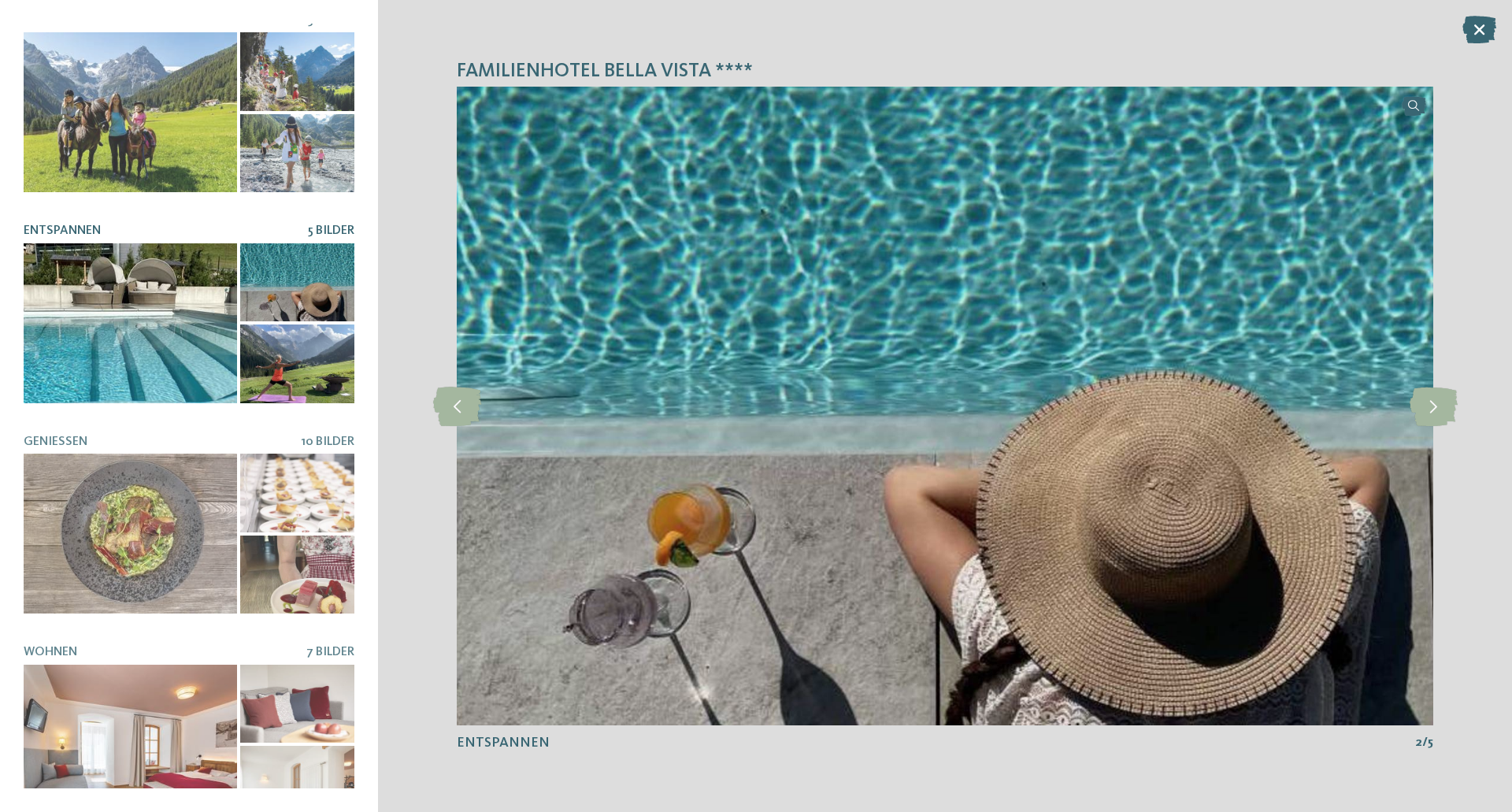
scroll to position [0, 0]
